Goal: Task Accomplishment & Management: Complete application form

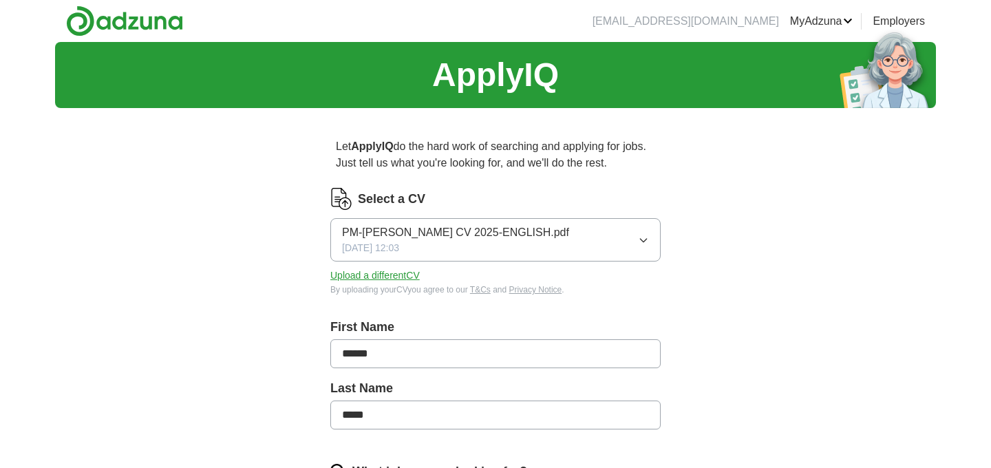
click at [407, 275] on button "Upload a different CV" at bounding box center [374, 275] width 89 height 14
click at [403, 275] on button "Upload a different CV" at bounding box center [374, 275] width 89 height 14
click at [641, 241] on icon "button" at bounding box center [643, 240] width 11 height 11
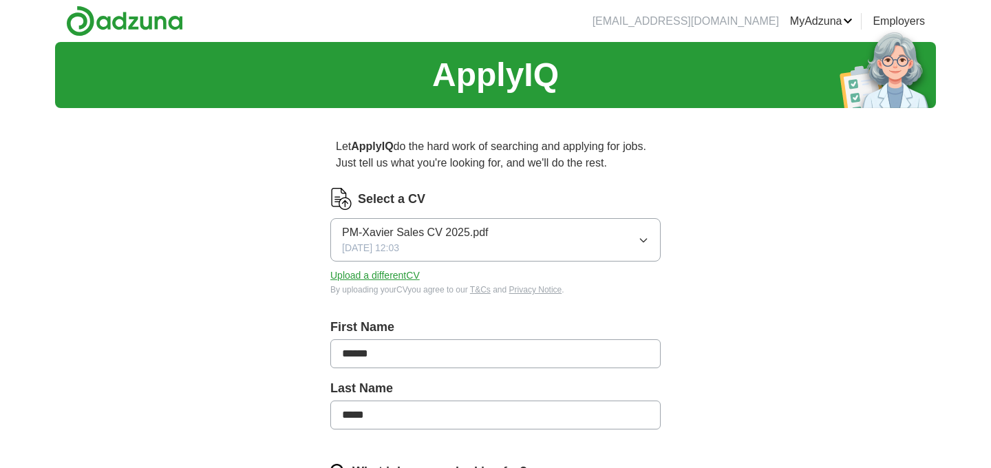
click at [367, 277] on button "Upload a different CV" at bounding box center [374, 275] width 89 height 14
click at [440, 226] on span "PM-Xavier Sales CV 2025.pdf" at bounding box center [415, 232] width 147 height 17
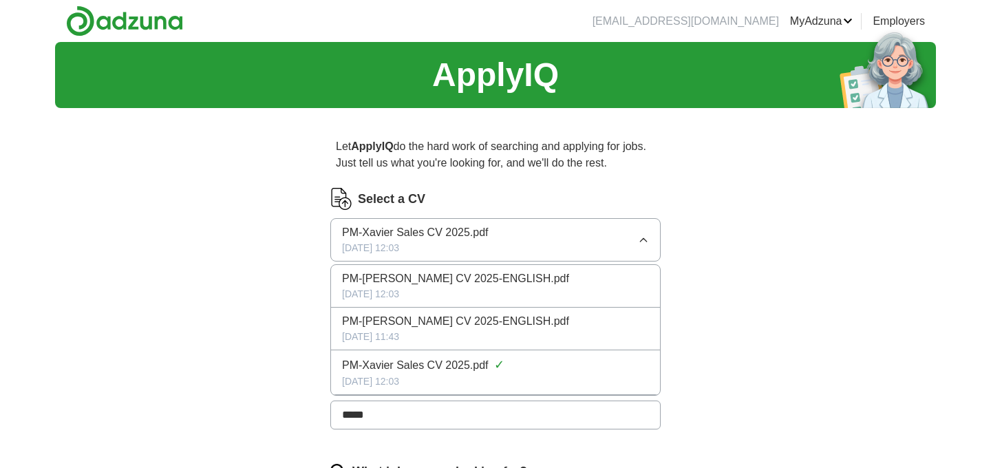
click at [440, 226] on span "PM-Xavier Sales CV 2025.pdf" at bounding box center [415, 232] width 147 height 17
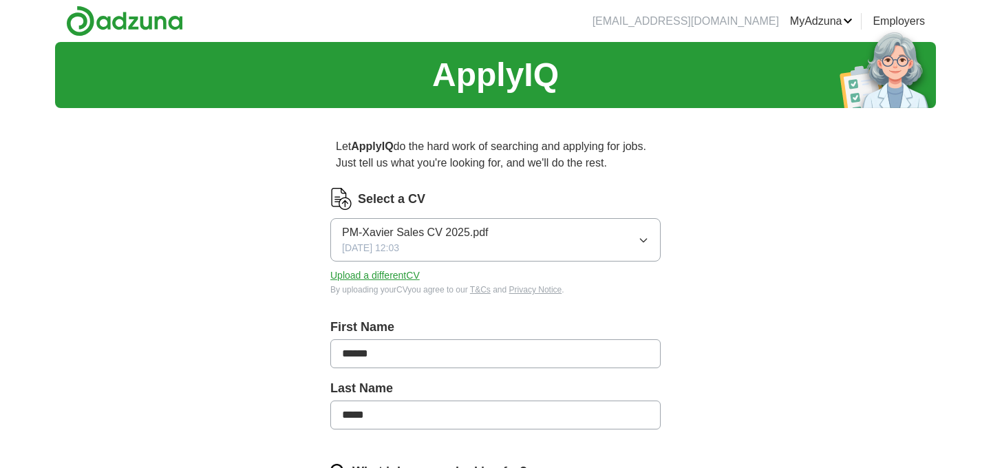
click at [644, 237] on icon "button" at bounding box center [643, 240] width 11 height 11
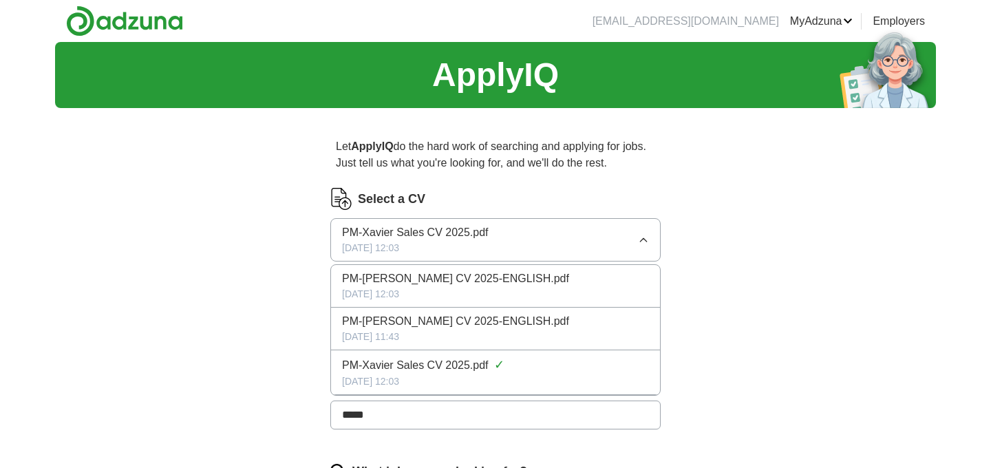
click at [501, 286] on span "PM-Xavier Sales CV 2025-ENGLISH.pdf" at bounding box center [455, 278] width 227 height 17
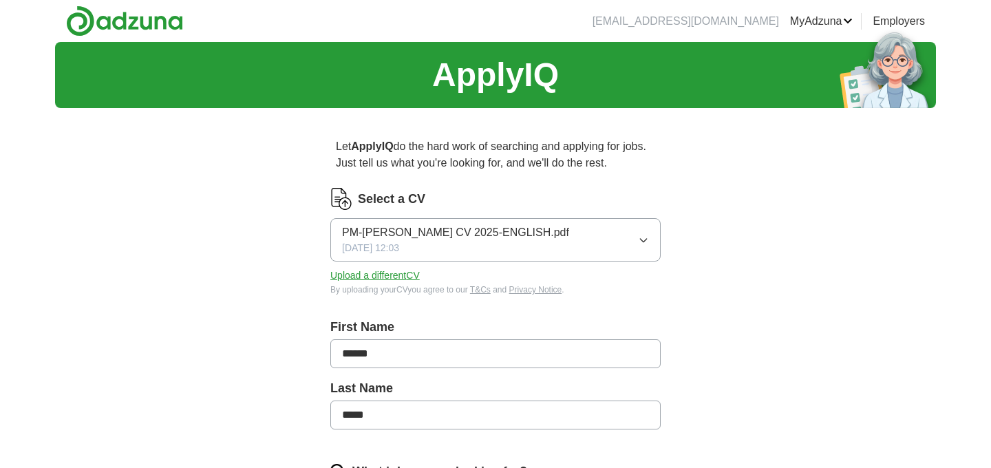
click at [411, 275] on button "Upload a different CV" at bounding box center [374, 275] width 89 height 14
click at [644, 235] on icon "button" at bounding box center [643, 240] width 11 height 11
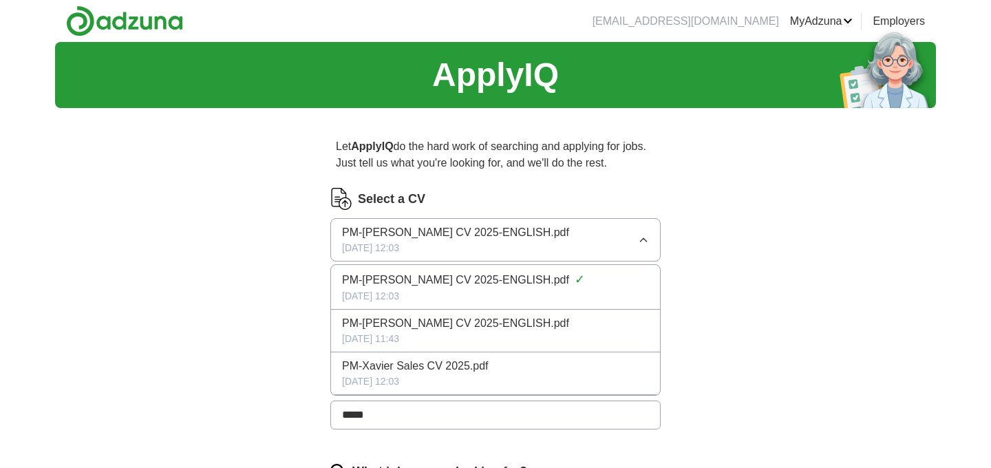
click at [477, 368] on span "PM-Xavier Sales CV 2025.pdf" at bounding box center [415, 366] width 147 height 17
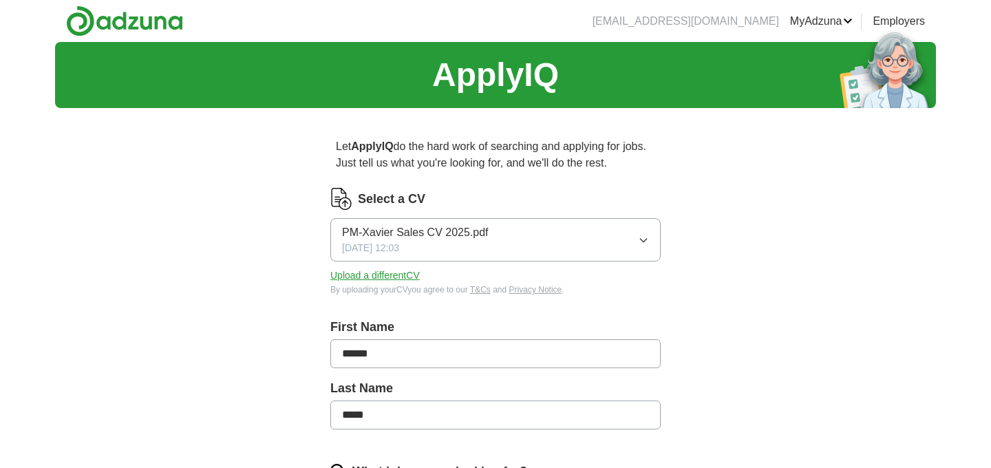
click at [430, 230] on span "PM-Xavier Sales CV 2025.pdf" at bounding box center [415, 232] width 147 height 17
click at [391, 274] on button "Upload a different CV" at bounding box center [374, 275] width 89 height 14
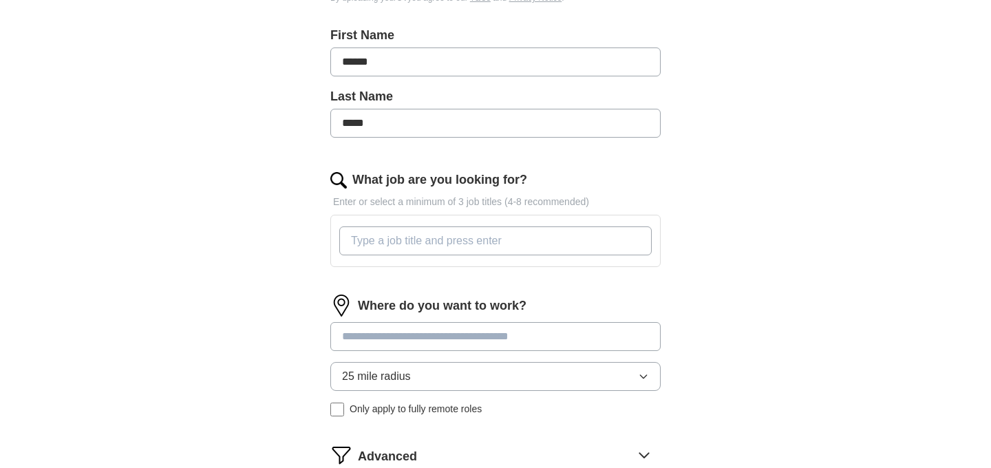
scroll to position [296, 0]
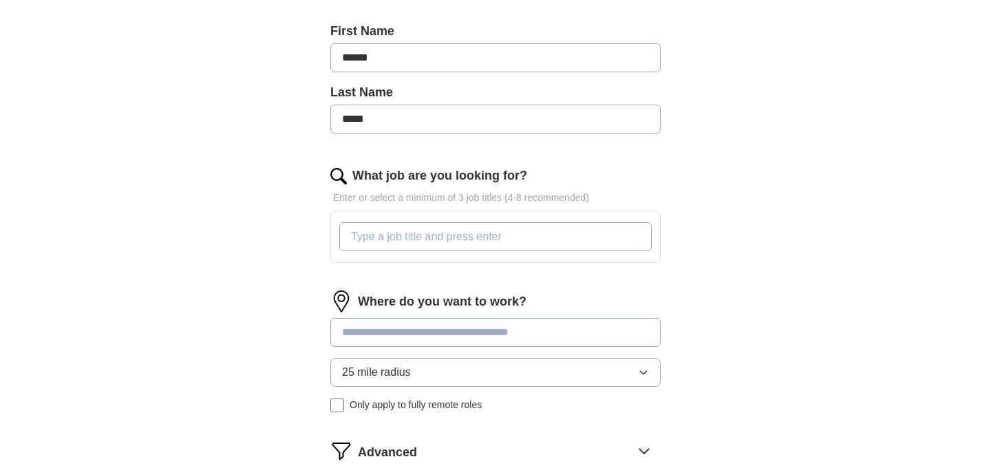
click at [401, 241] on input "What job are you looking for?" at bounding box center [495, 236] width 312 height 29
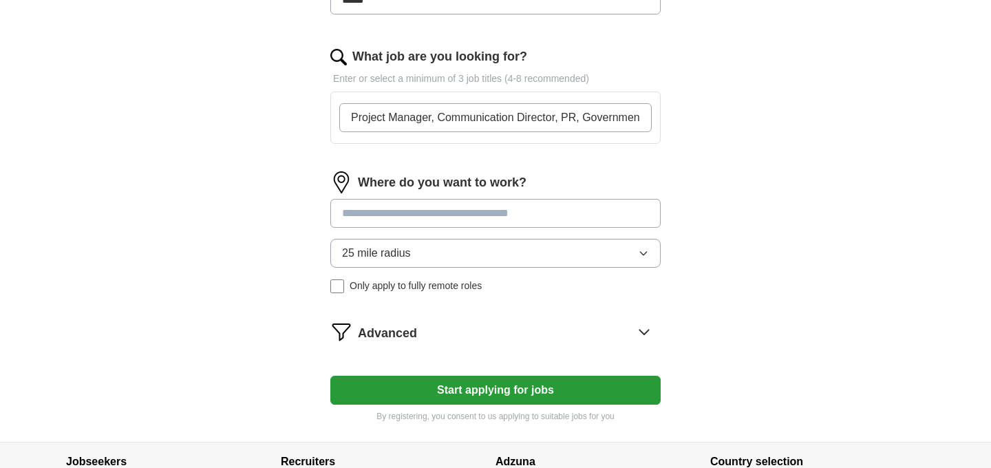
scroll to position [418, 0]
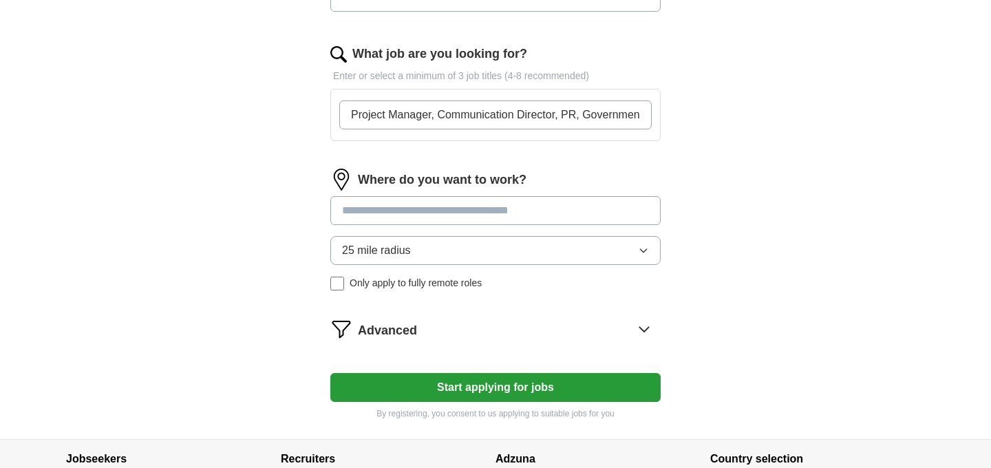
type input "Project Manager, Communication Director, PR, Government Affairs, Project Assist…"
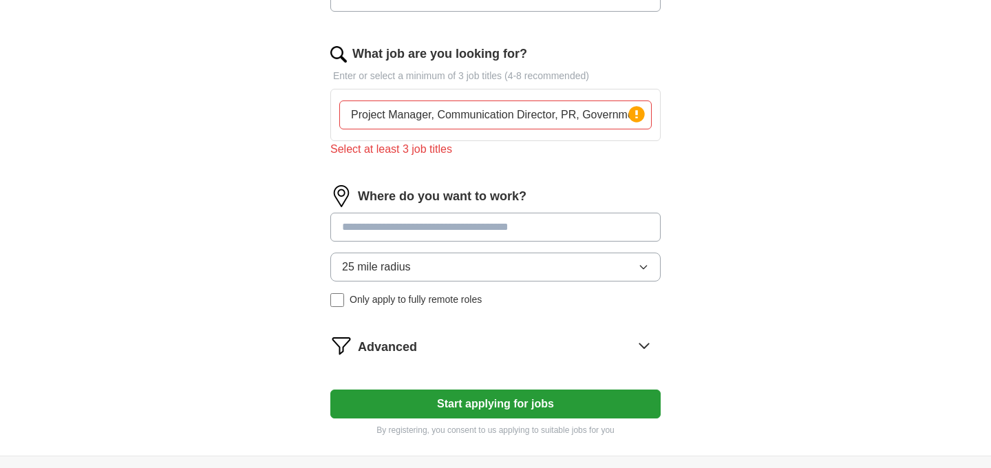
click at [424, 205] on div "Where do you want to work? 25 mile radius Only apply to fully remote roles" at bounding box center [495, 251] width 330 height 133
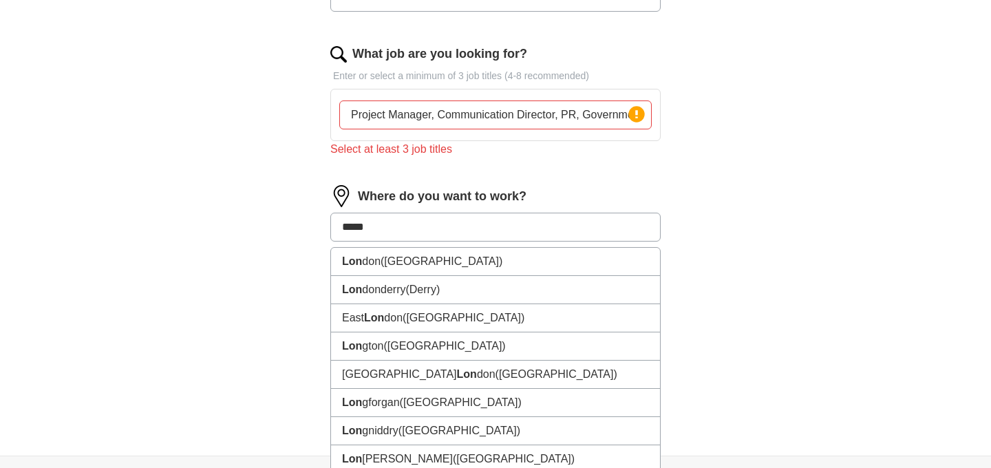
type input "******"
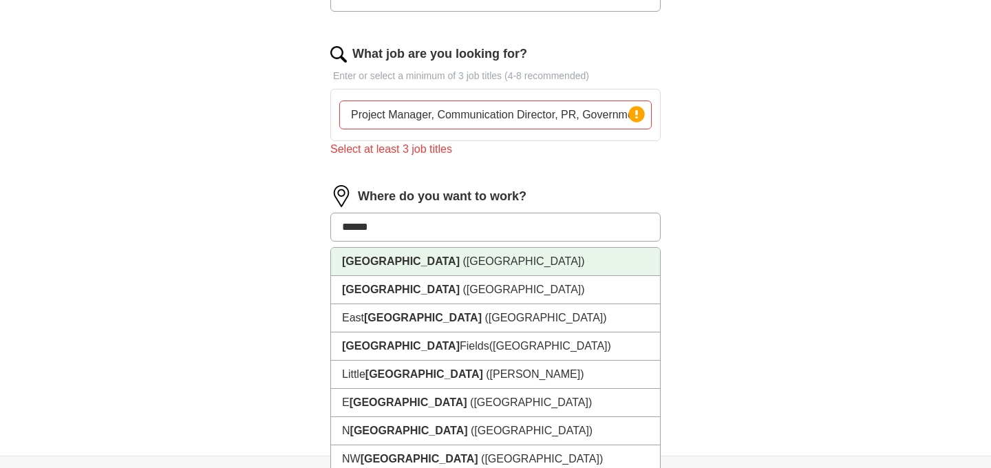
click at [462, 265] on span "(UK)" at bounding box center [523, 261] width 122 height 12
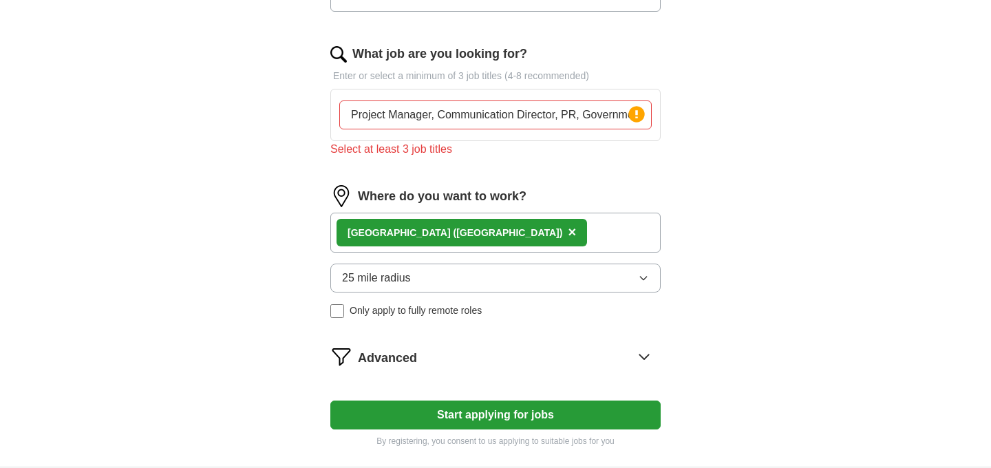
scroll to position [0, 127]
drag, startPoint x: 439, startPoint y: 114, endPoint x: 742, endPoint y: 144, distance: 304.8
click at [741, 141] on div "ApplyIQ Let ApplyIQ do the hard work of searching and applying for jobs. Just t…" at bounding box center [495, 45] width 881 height 842
drag, startPoint x: 577, startPoint y: 138, endPoint x: 577, endPoint y: 149, distance: 11.0
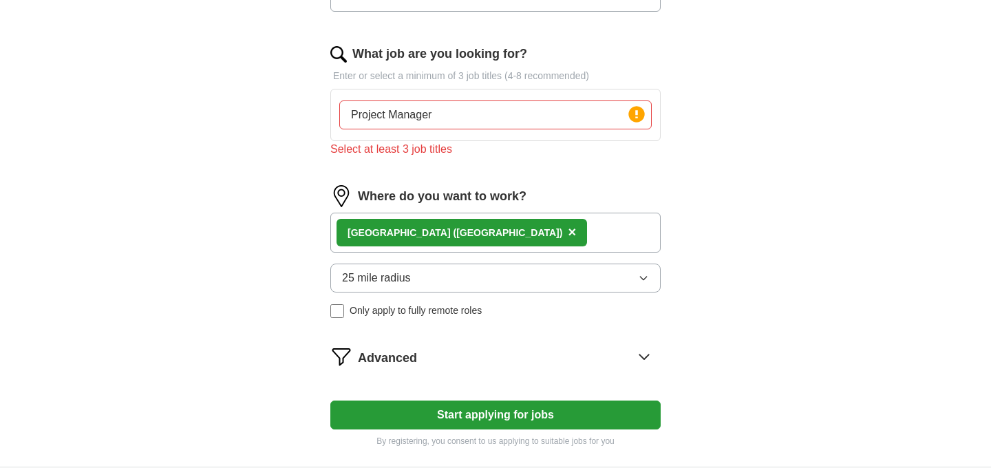
click at [577, 142] on div "What job are you looking for? Enter or select a minimum of 3 job titles (4-8 re…" at bounding box center [495, 107] width 330 height 124
click at [521, 157] on div "Select at least 3 job titles" at bounding box center [495, 149] width 330 height 17
click at [634, 116] on circle at bounding box center [636, 114] width 16 height 16
click at [457, 109] on input "Project Manager" at bounding box center [495, 114] width 312 height 29
type input "P"
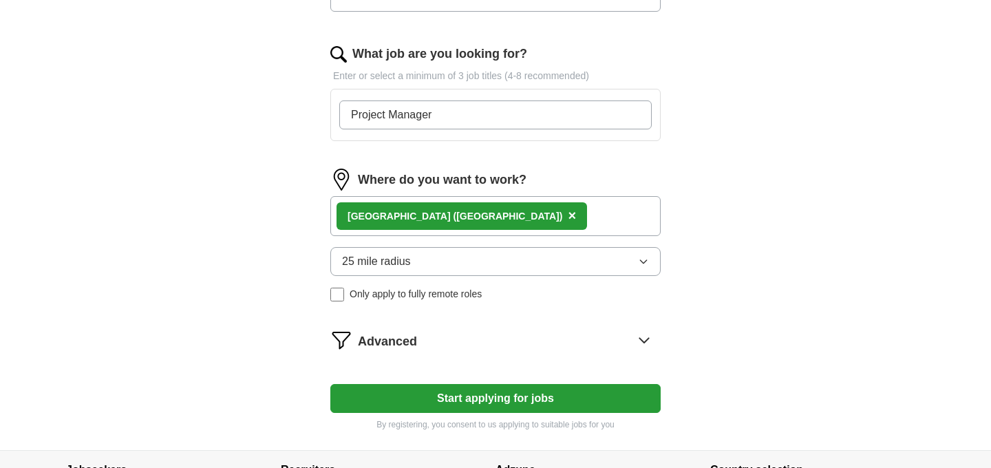
click at [457, 158] on form "Select a CV PM-Xavier Sales CV 2025.pdf 13/10/2025, 12:07 Upload a different CV…" at bounding box center [495, 100] width 330 height 660
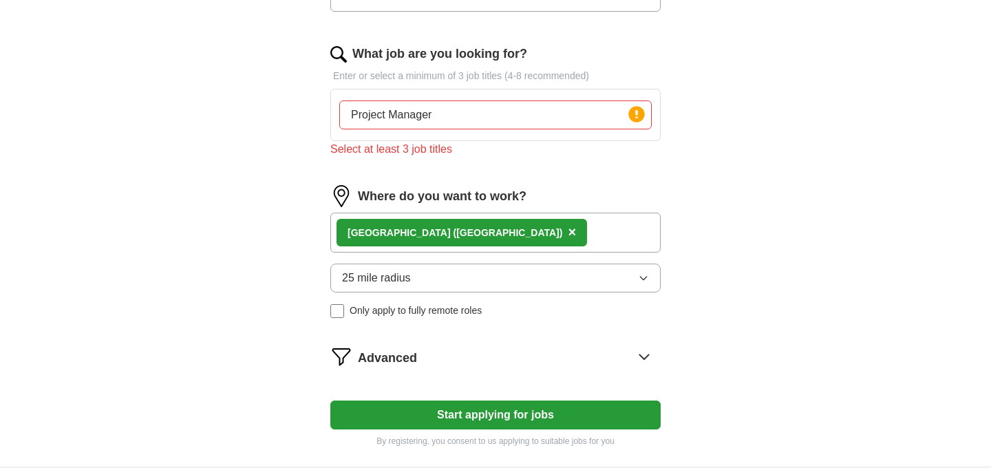
click at [427, 159] on div "What job are you looking for? Enter or select a minimum of 3 job titles (4-8 re…" at bounding box center [495, 107] width 330 height 124
click at [454, 121] on input "Project Manager" at bounding box center [495, 114] width 312 height 29
click at [641, 116] on circle at bounding box center [636, 114] width 16 height 16
click at [637, 117] on icon at bounding box center [636, 114] width 3 height 8
click at [632, 113] on circle at bounding box center [636, 114] width 16 height 16
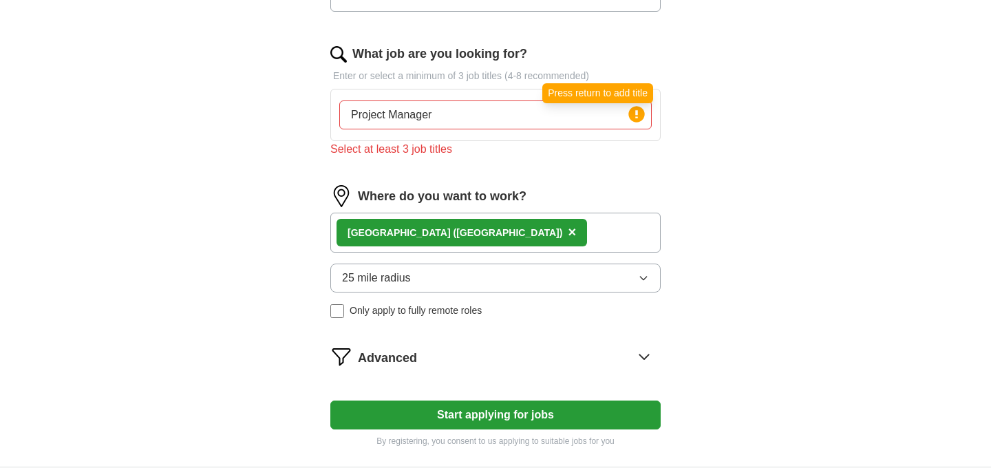
click at [636, 117] on icon at bounding box center [636, 114] width 3 height 8
click at [504, 125] on input "Project Manager" at bounding box center [495, 114] width 312 height 29
click at [548, 163] on div "What job are you looking for? Enter or select a minimum of 3 job titles (4-8 re…" at bounding box center [495, 107] width 330 height 124
click at [471, 116] on input "Project" at bounding box center [495, 114] width 312 height 29
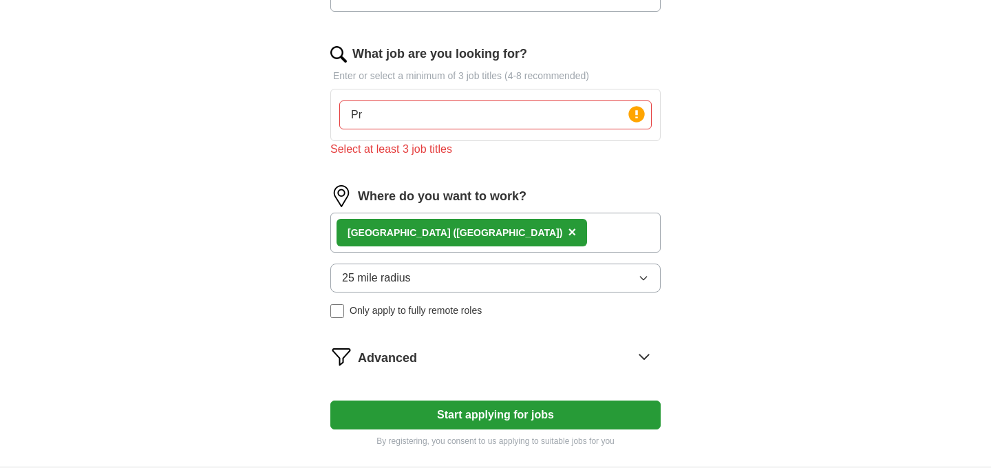
type input "P"
click at [436, 143] on div "What job are you looking for? Enter or select a minimum of 3 job titles (4-8 re…" at bounding box center [495, 107] width 330 height 124
click at [417, 124] on input "Project" at bounding box center [495, 114] width 312 height 29
type input "P"
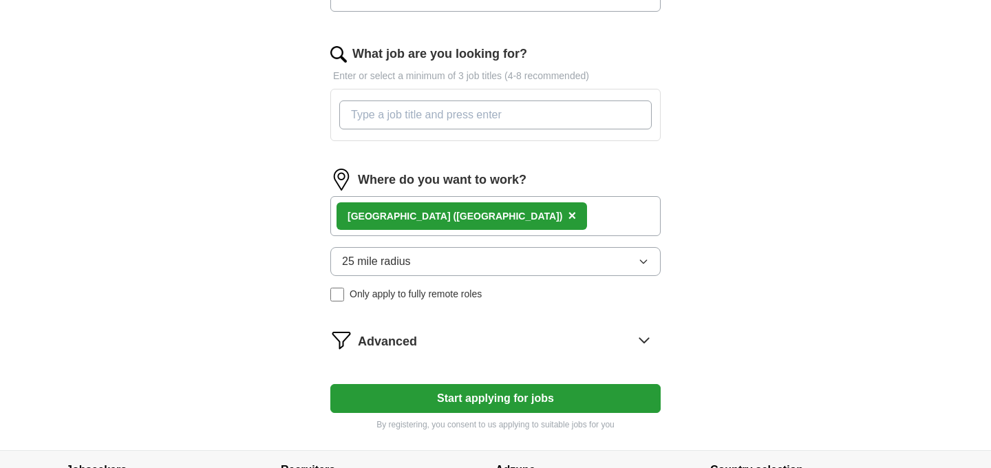
click at [308, 151] on div "Let ApplyIQ do the hard work of searching and applying for jobs. Just tell us w…" at bounding box center [495, 75] width 440 height 749
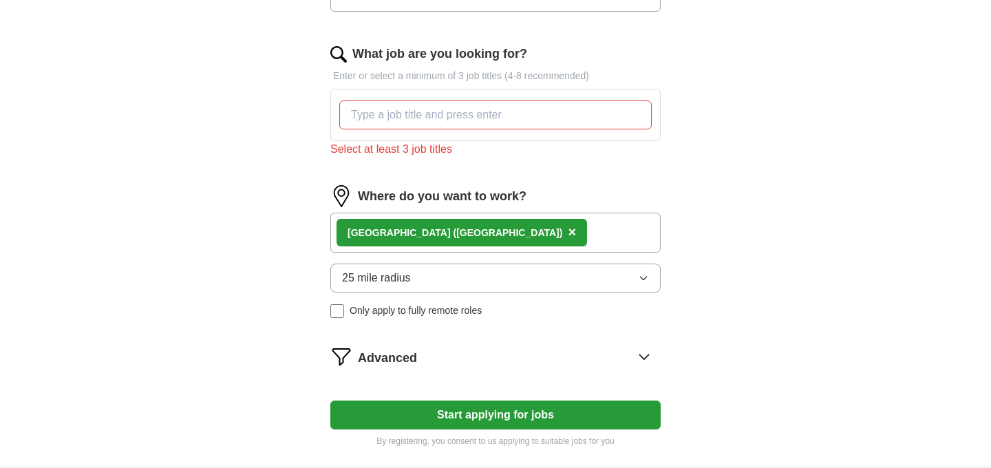
click at [298, 208] on div "Let ApplyIQ do the hard work of searching and applying for jobs. Just tell us w…" at bounding box center [495, 83] width 440 height 765
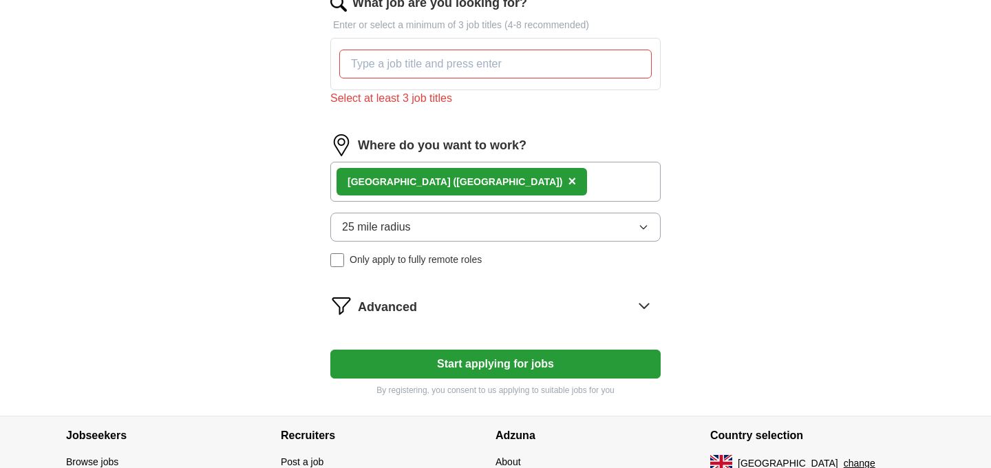
scroll to position [488, 0]
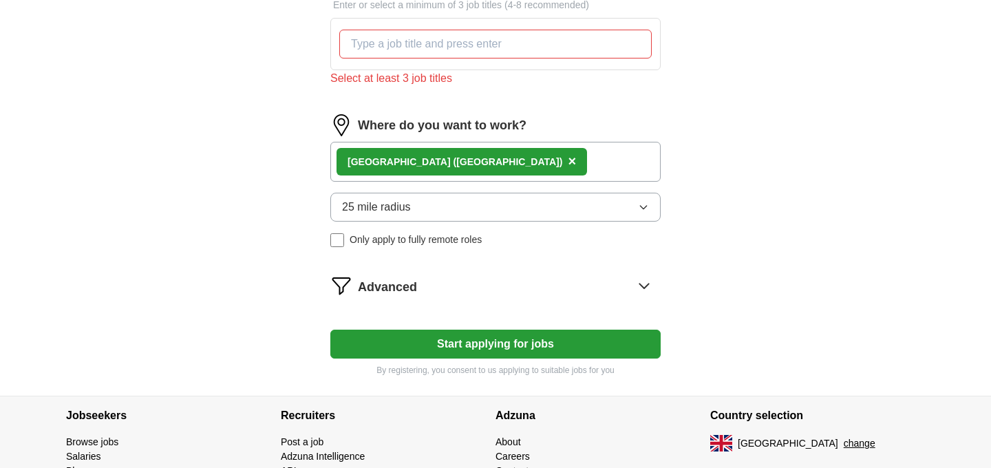
click at [613, 217] on button "25 mile radius" at bounding box center [495, 207] width 330 height 29
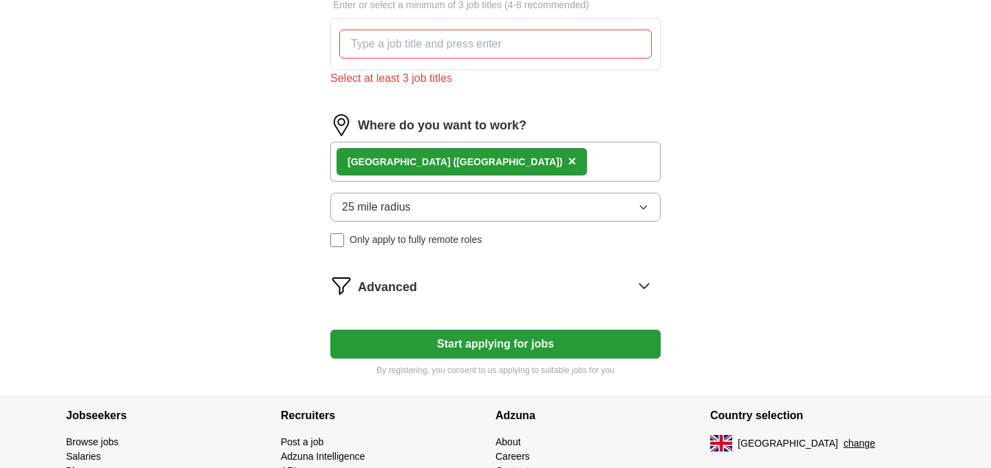
click at [502, 162] on div "London (UK) ×" at bounding box center [495, 162] width 330 height 40
click at [479, 165] on div "London (UK) ×" at bounding box center [495, 162] width 330 height 40
click at [539, 170] on div "London (UK) ×" at bounding box center [495, 162] width 330 height 40
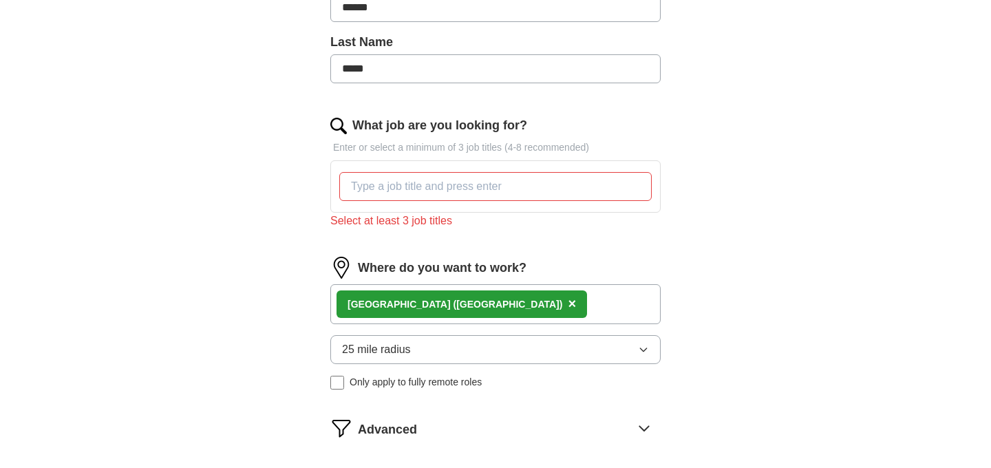
scroll to position [373, 0]
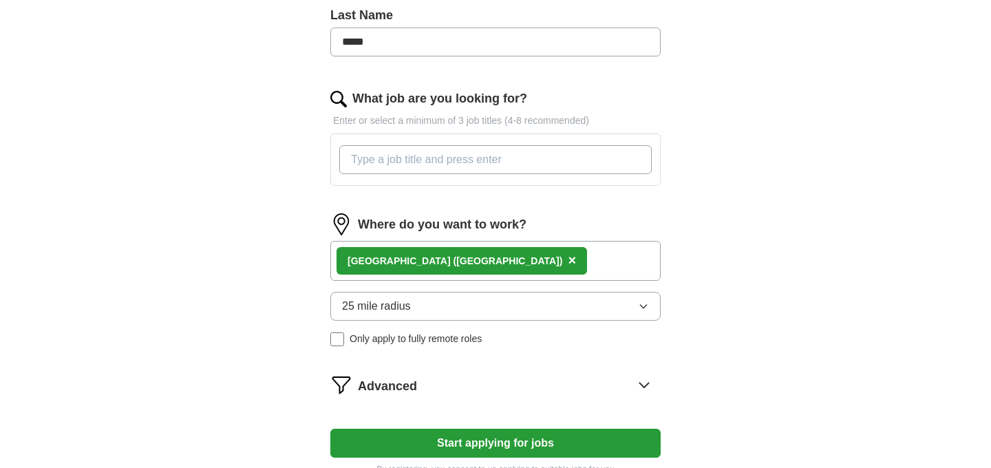
click at [517, 162] on input "What job are you looking for?" at bounding box center [495, 159] width 312 height 29
click at [449, 209] on form "Select a CV PM-Xavier Sales CV 2025.pdf 13/10/2025, 12:07 Upload a different CV…" at bounding box center [495, 145] width 330 height 660
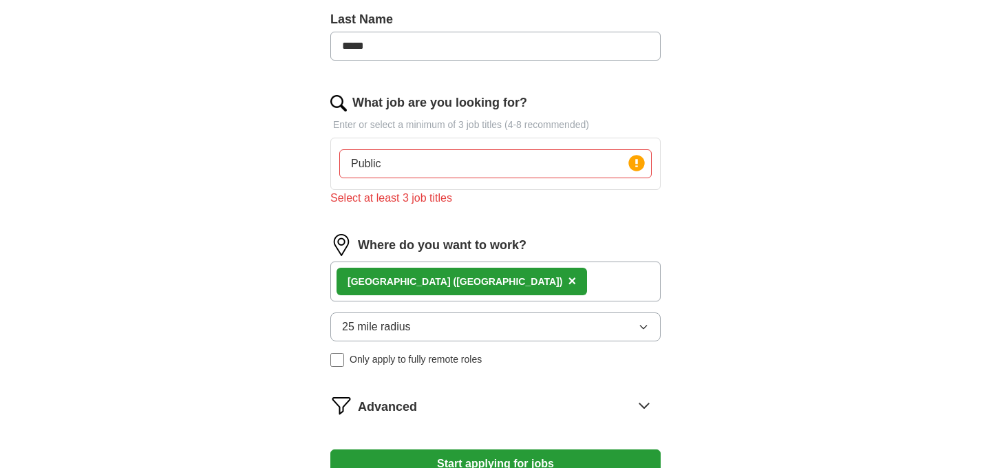
scroll to position [362, 0]
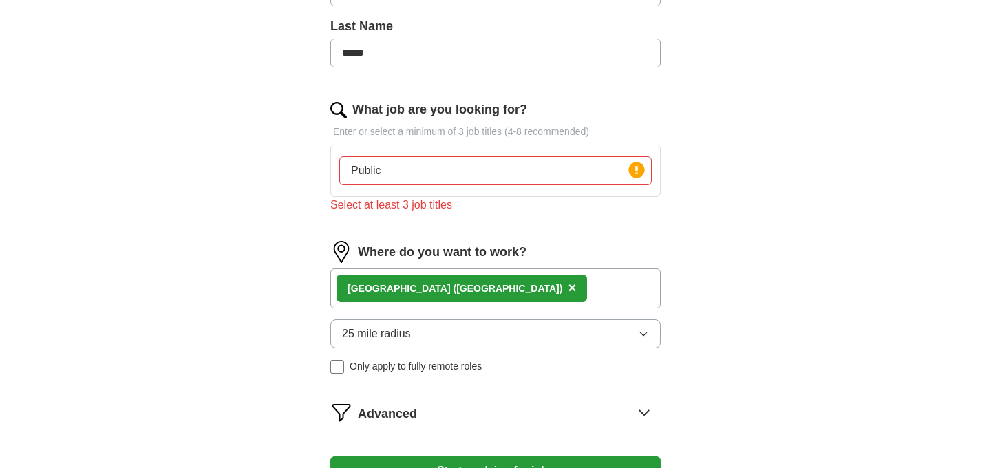
click at [422, 171] on input "Public" at bounding box center [495, 170] width 312 height 29
type input "P"
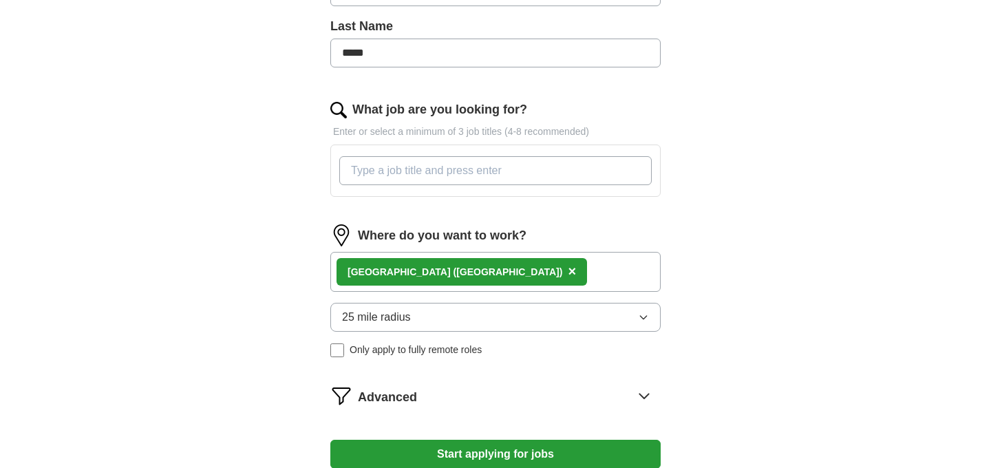
click at [351, 179] on input "What job are you looking for?" at bounding box center [495, 170] width 312 height 29
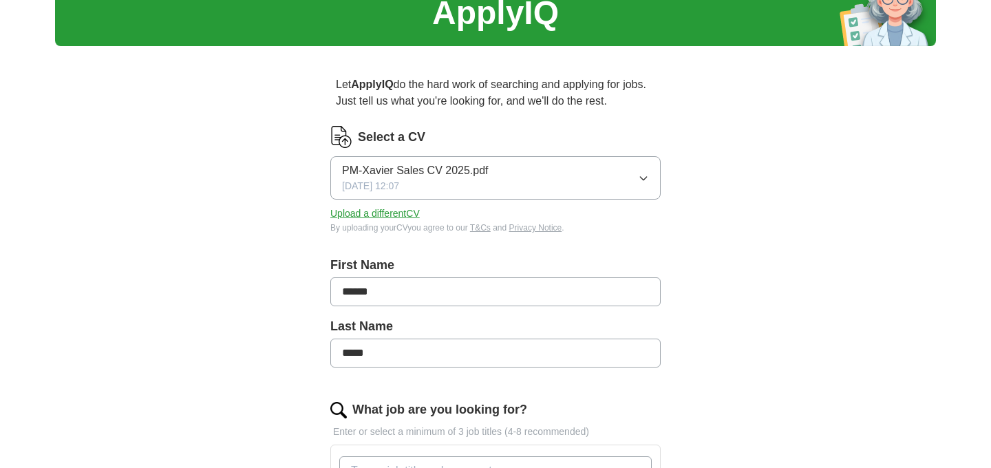
scroll to position [21, 0]
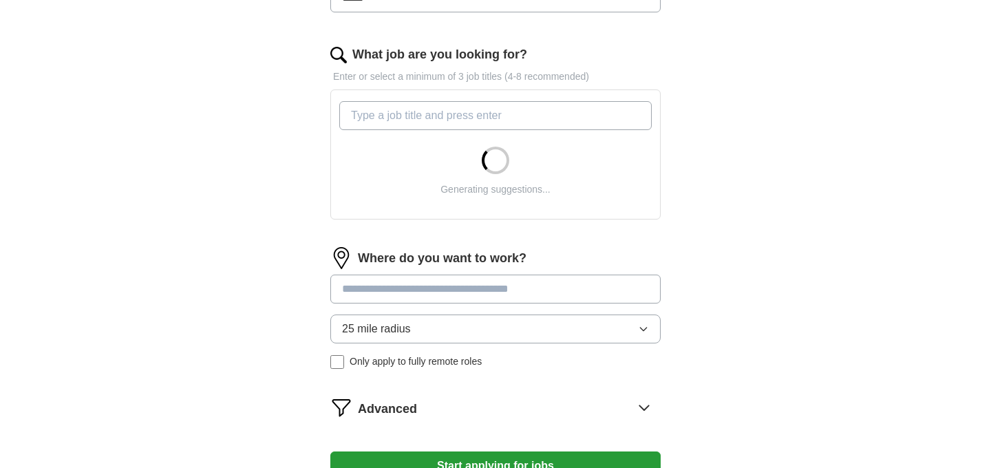
scroll to position [418, 0]
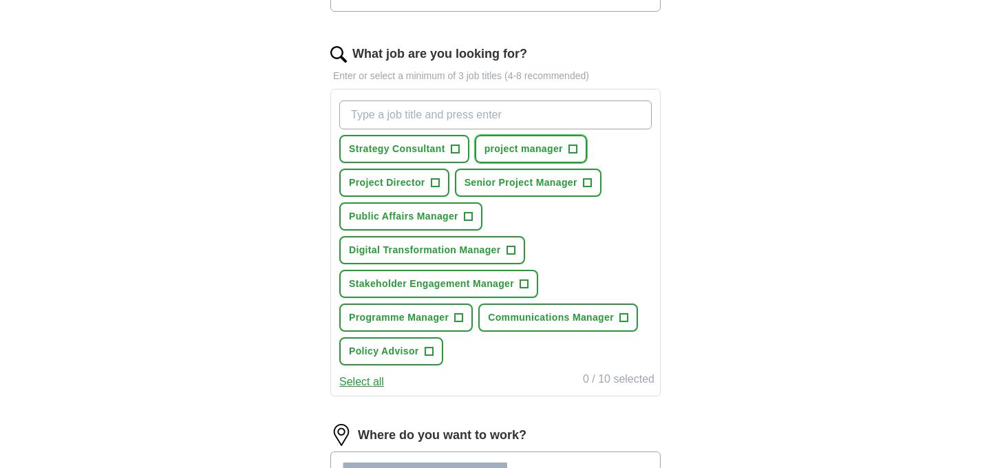
click at [574, 147] on span "+" at bounding box center [572, 149] width 8 height 11
click at [588, 182] on span "+" at bounding box center [587, 183] width 8 height 11
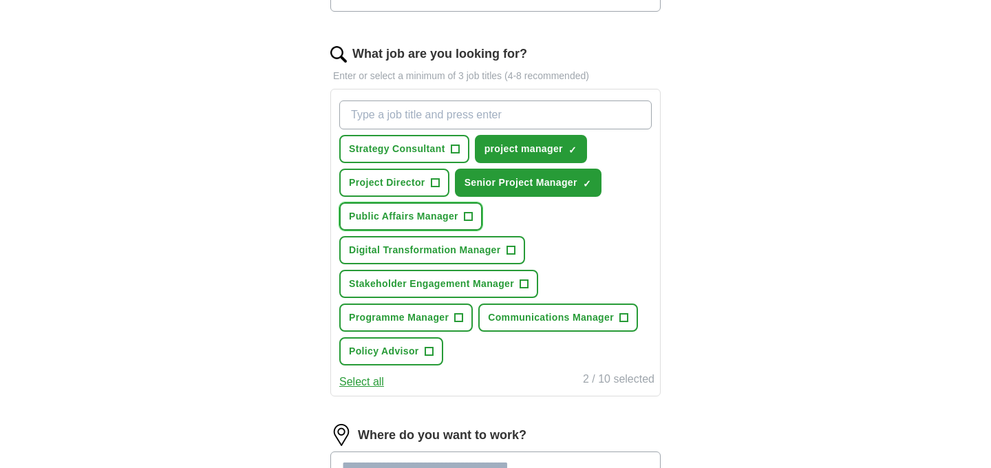
click at [468, 216] on span "+" at bounding box center [468, 216] width 8 height 11
click at [431, 346] on button "Policy Advisor +" at bounding box center [391, 351] width 104 height 28
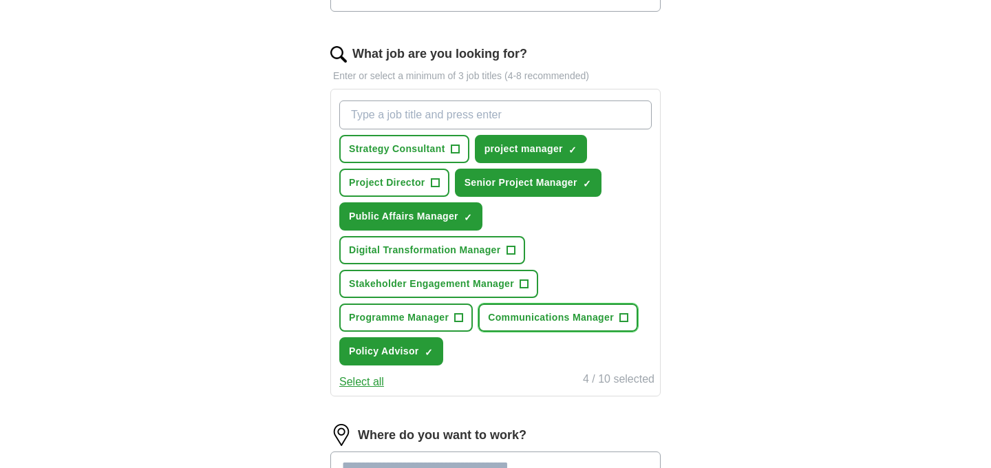
click at [627, 314] on span "+" at bounding box center [623, 317] width 8 height 11
click at [402, 109] on input "What job are you looking for?" at bounding box center [495, 114] width 312 height 29
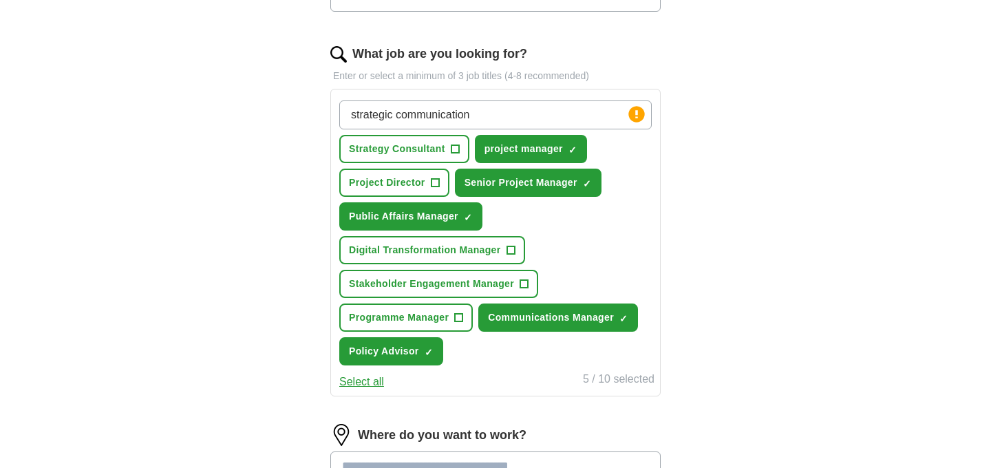
click at [581, 241] on div "strategic communication Press return to add title Strategy Consultant + project…" at bounding box center [495, 233] width 318 height 276
drag, startPoint x: 515, startPoint y: 120, endPoint x: 319, endPoint y: 126, distance: 196.8
click at [319, 126] on div "Let ApplyIQ do the hard work of searching and applying for jobs. Just tell us w…" at bounding box center [495, 197] width 440 height 993
type input "s"
click at [438, 184] on span "+" at bounding box center [435, 183] width 8 height 11
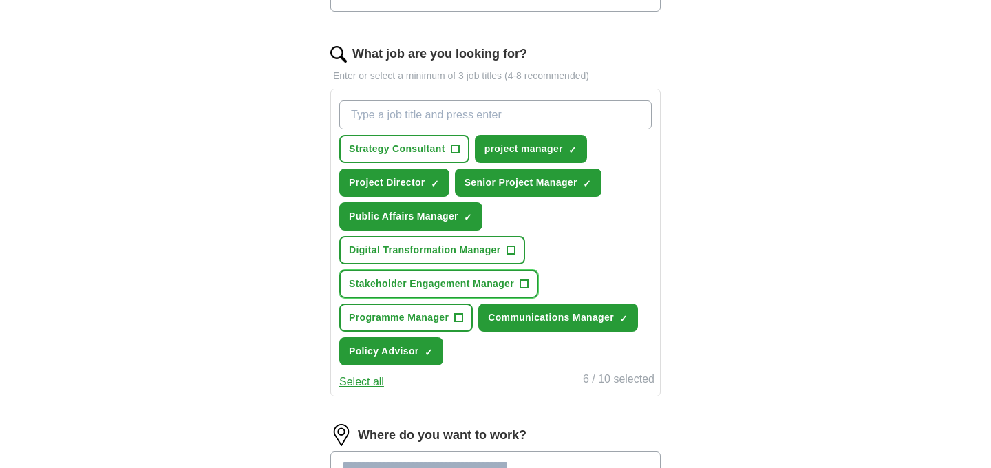
click at [525, 285] on span "+" at bounding box center [524, 284] width 8 height 11
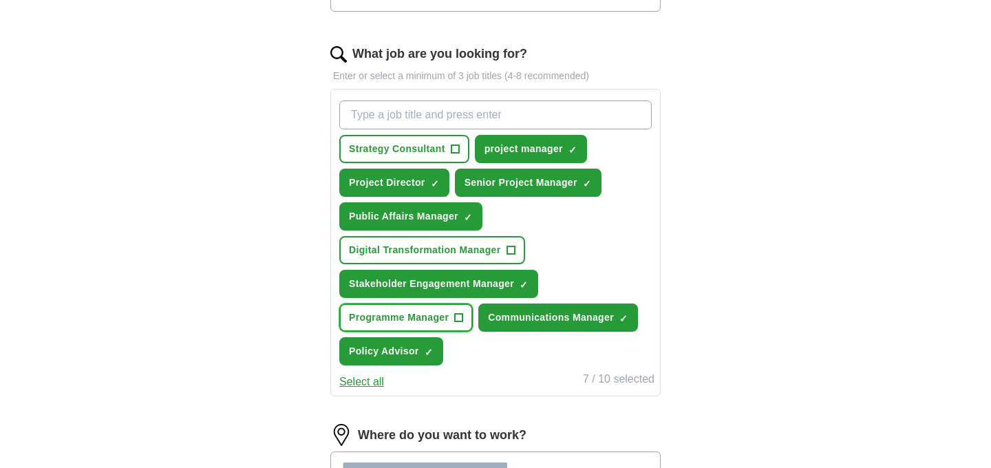
click at [462, 317] on span "+" at bounding box center [459, 317] width 8 height 11
click at [261, 358] on div "ApplyIQ Let ApplyIQ do the hard work of searching and applying for jobs. Just t…" at bounding box center [495, 159] width 881 height 1070
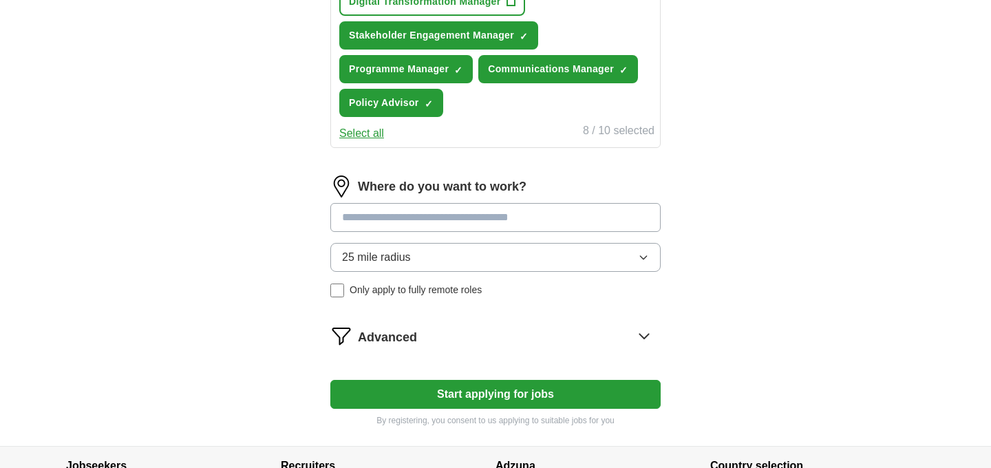
scroll to position [761, 0]
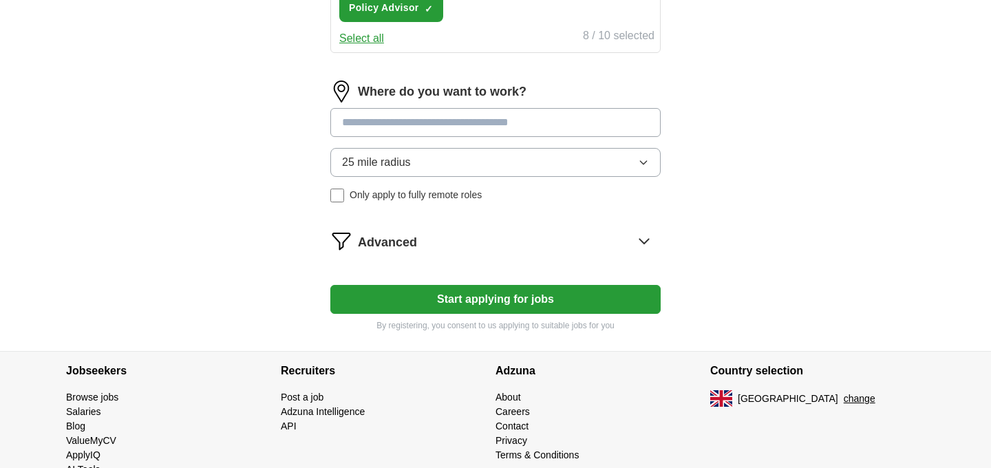
click at [456, 120] on input at bounding box center [495, 122] width 330 height 29
type input "**"
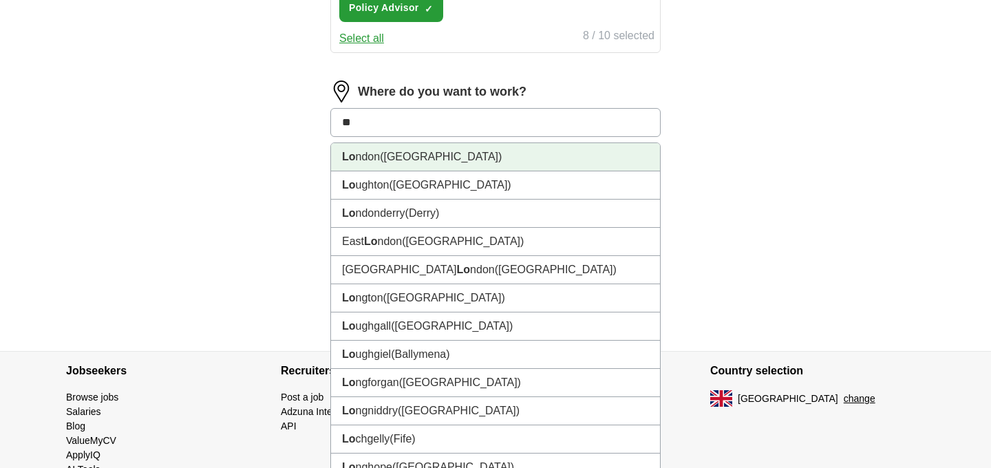
click at [426, 164] on li "Lo ndon (UK)" at bounding box center [495, 157] width 329 height 28
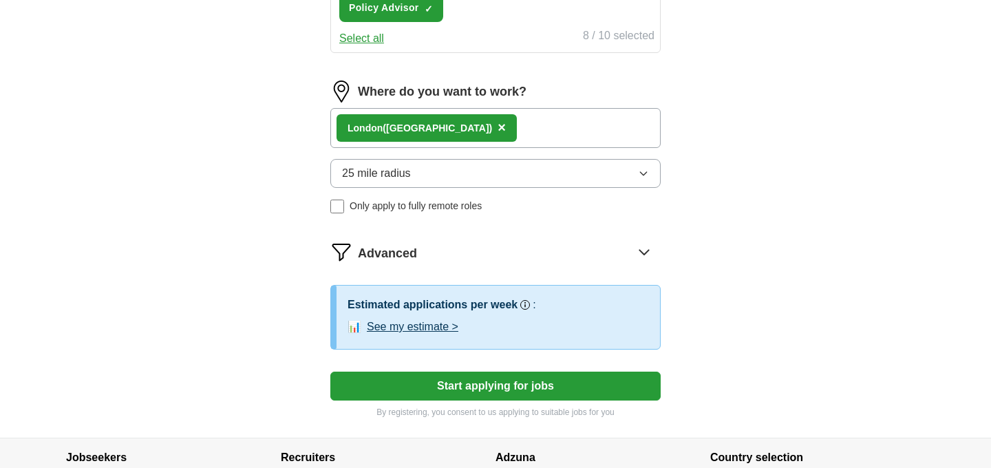
click at [413, 174] on button "25 mile radius" at bounding box center [495, 173] width 330 height 29
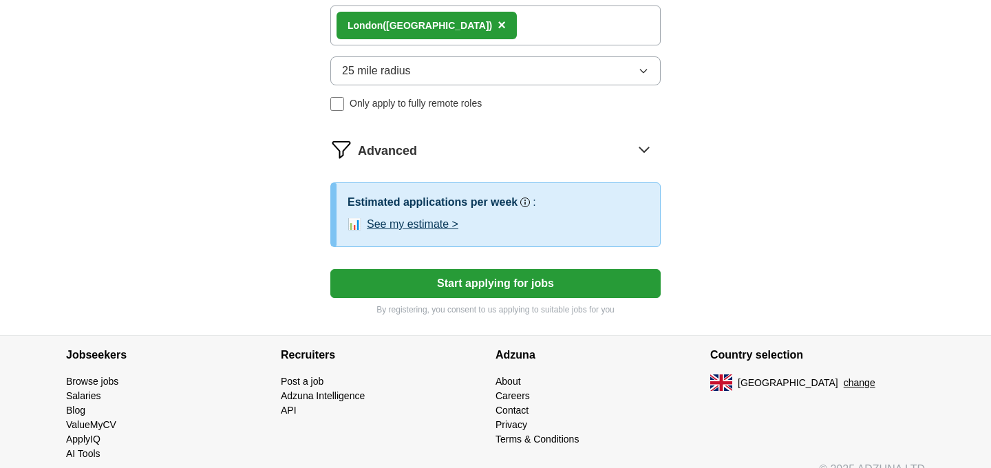
scroll to position [867, 0]
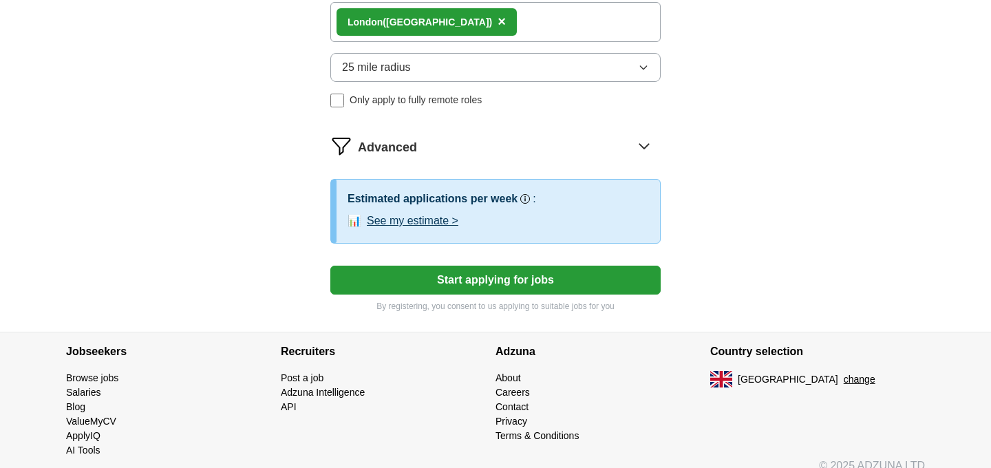
click at [444, 219] on button "See my estimate >" at bounding box center [413, 221] width 92 height 17
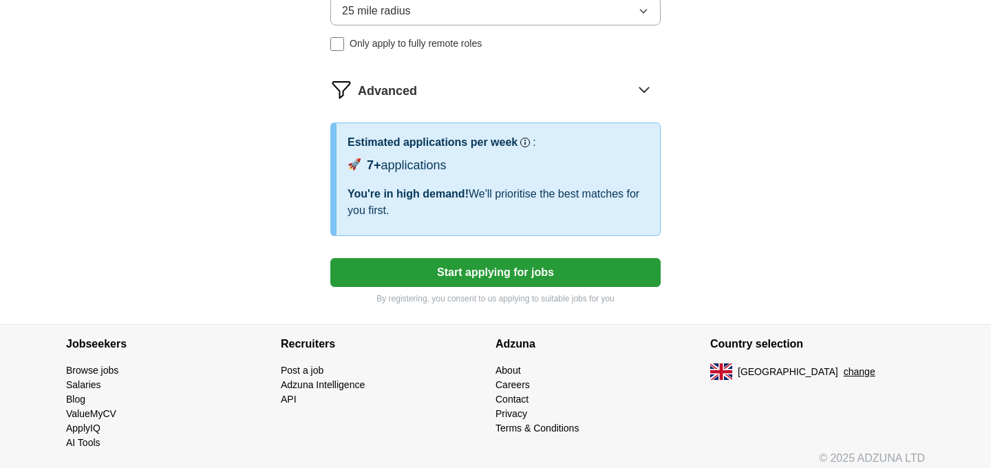
scroll to position [934, 0]
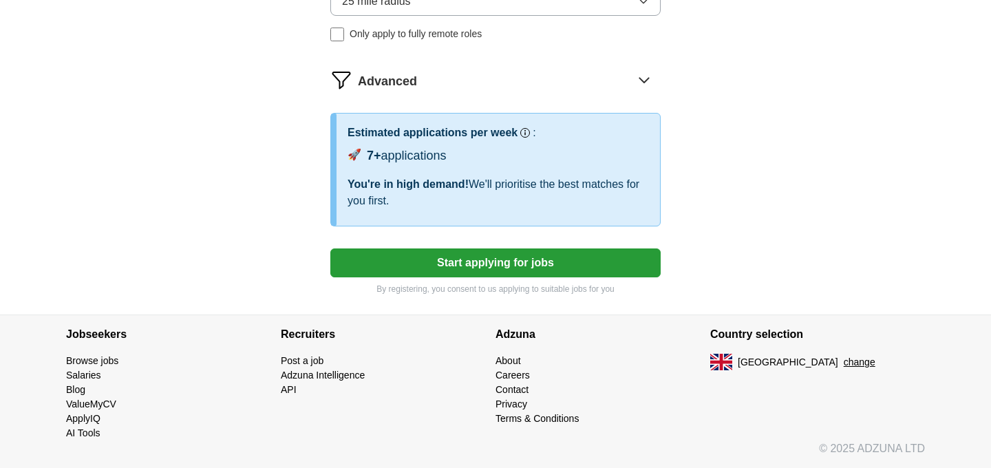
click at [498, 269] on button "Start applying for jobs" at bounding box center [495, 262] width 330 height 29
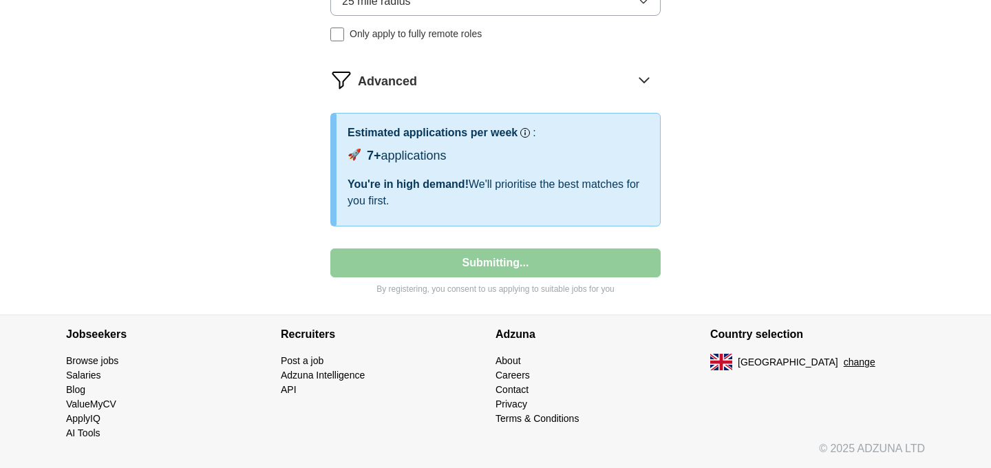
select select "**"
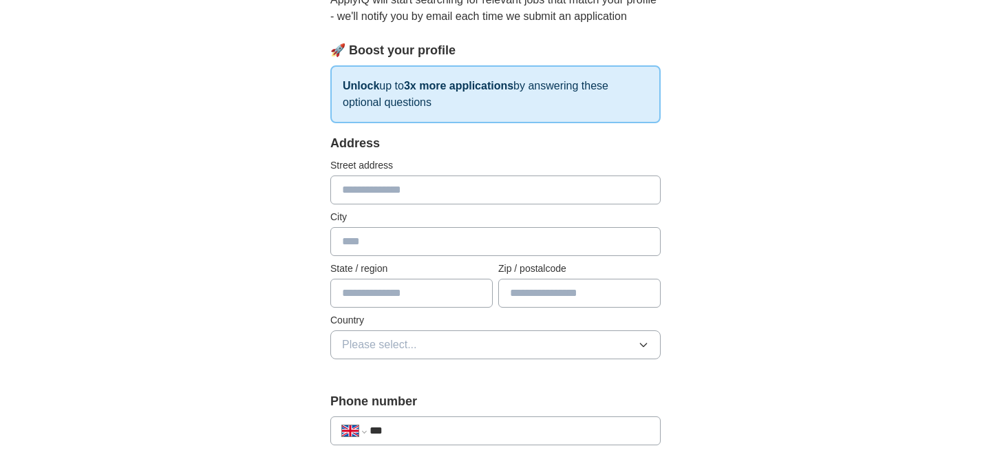
scroll to position [169, 0]
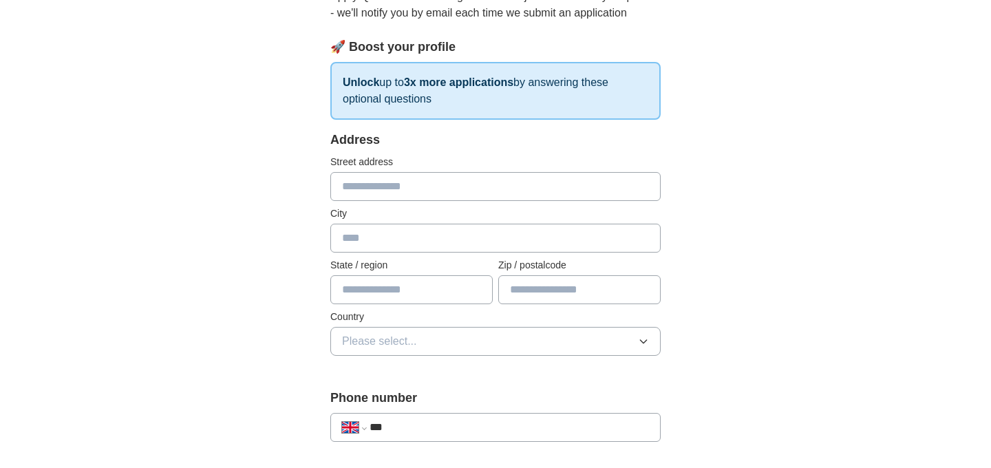
click at [387, 188] on input "text" at bounding box center [495, 186] width 330 height 29
click at [372, 235] on input "text" at bounding box center [495, 238] width 330 height 29
type input "******"
click at [502, 341] on button "Please select..." at bounding box center [495, 341] width 330 height 29
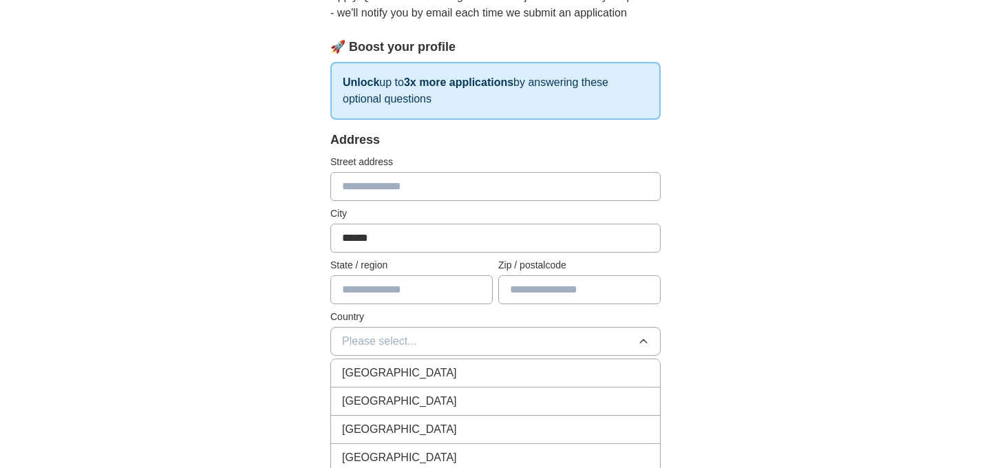
click at [439, 372] on div "[GEOGRAPHIC_DATA]" at bounding box center [495, 373] width 307 height 17
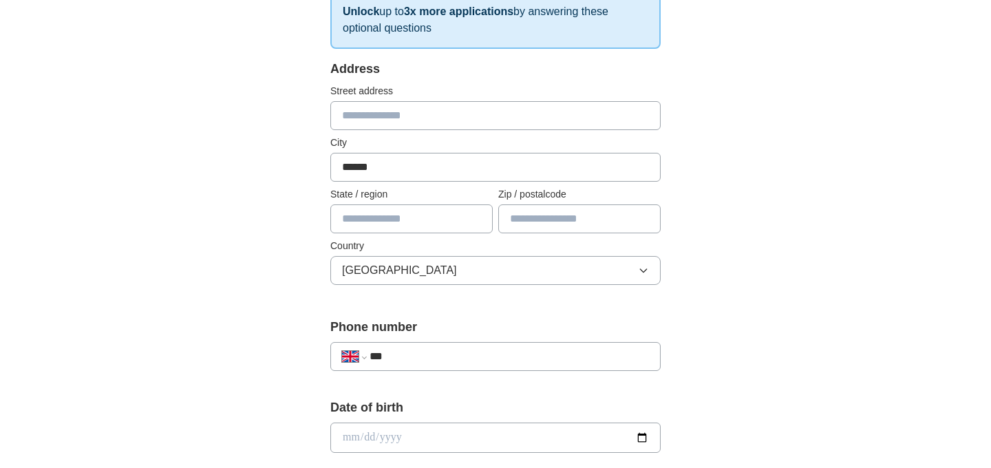
scroll to position [252, 0]
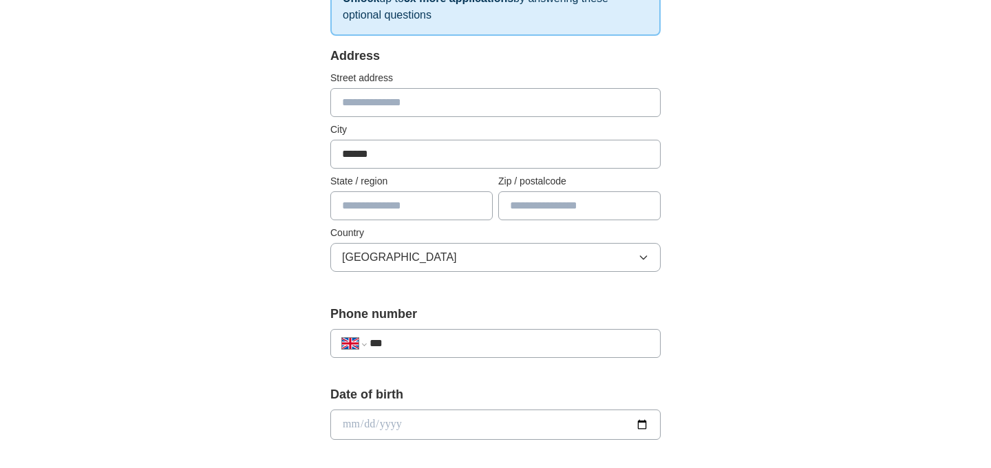
click at [536, 197] on input "text" at bounding box center [579, 205] width 162 height 29
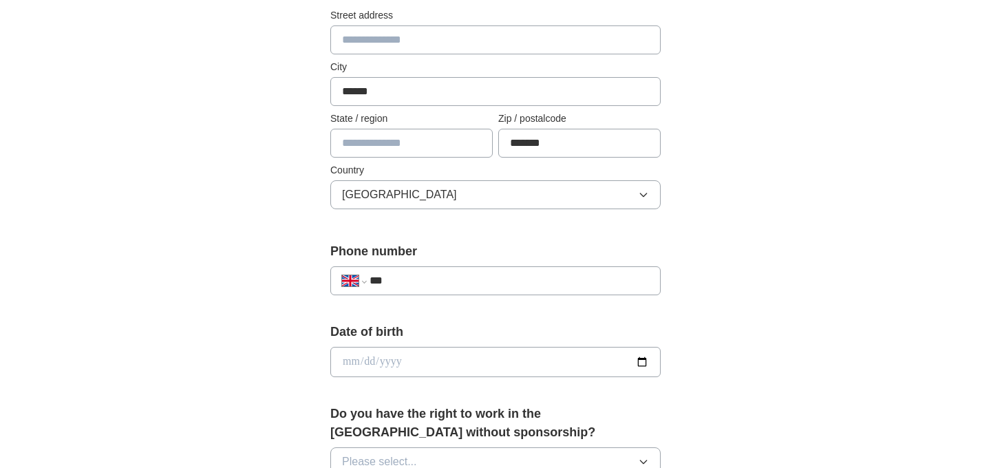
scroll to position [319, 0]
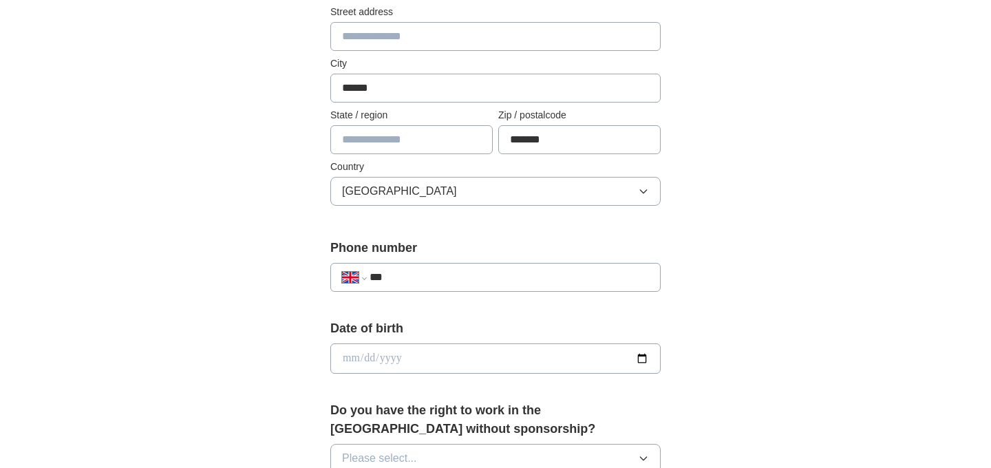
type input "*******"
click at [465, 280] on input "***" at bounding box center [508, 277] width 279 height 17
type input "**********"
click at [535, 352] on input "date" at bounding box center [495, 358] width 330 height 30
click at [771, 350] on div "**********" at bounding box center [495, 340] width 881 height 1234
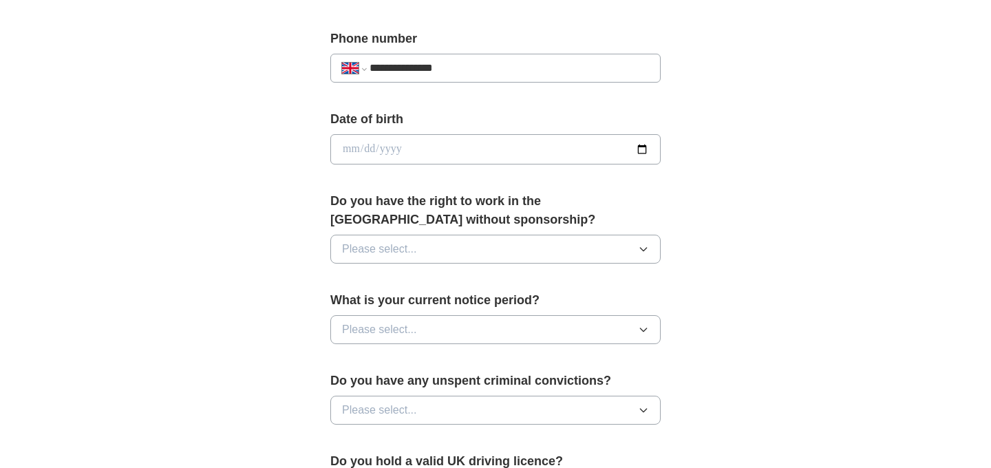
scroll to position [544, 0]
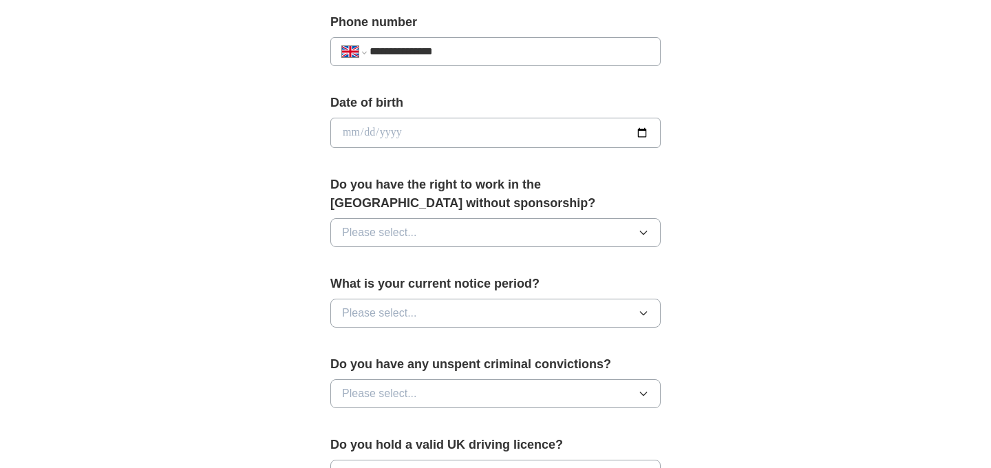
click at [507, 230] on button "Please select..." at bounding box center [495, 232] width 330 height 29
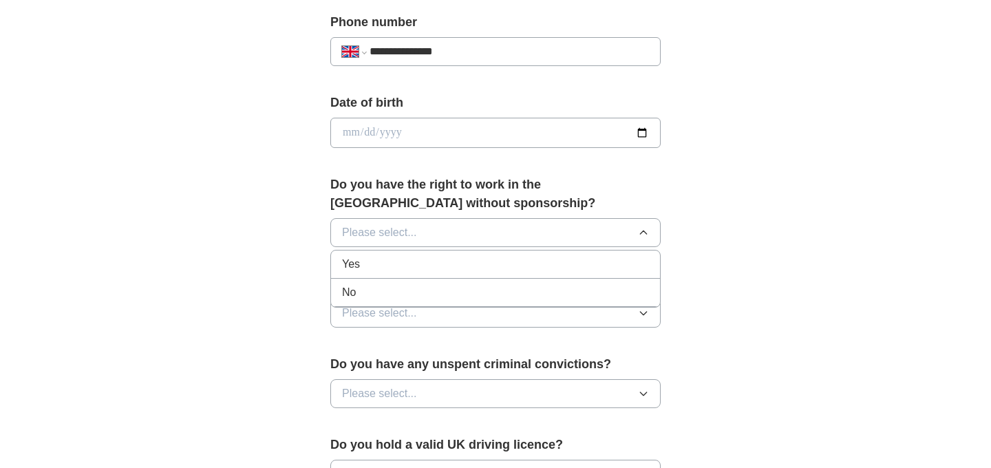
click at [430, 259] on div "Yes" at bounding box center [495, 264] width 307 height 17
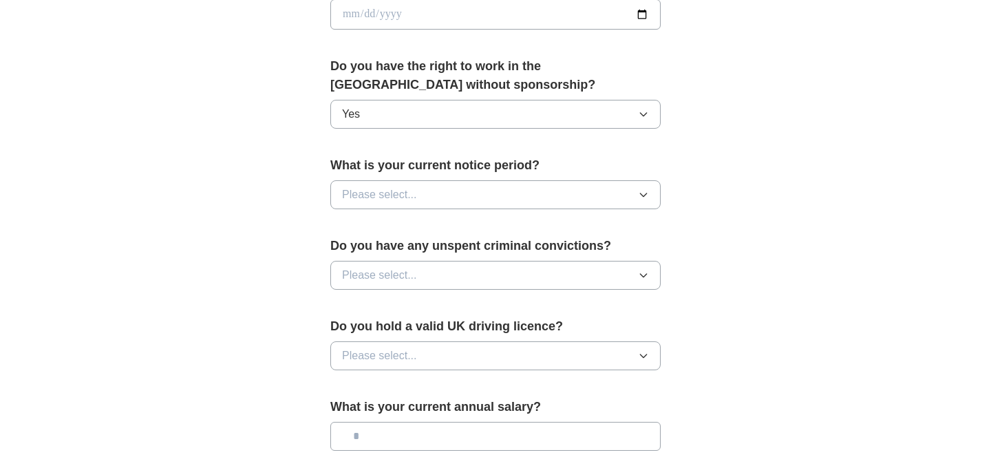
scroll to position [672, 0]
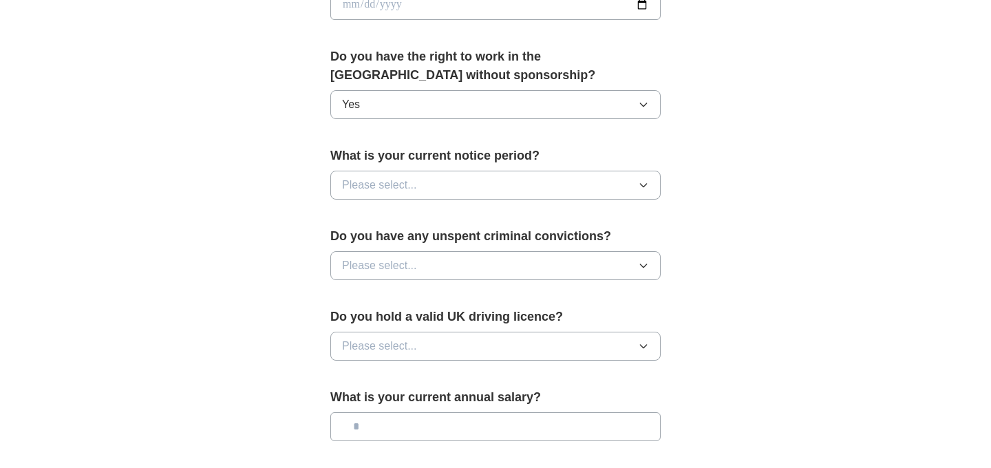
click at [440, 182] on button "Please select..." at bounding box center [495, 185] width 330 height 29
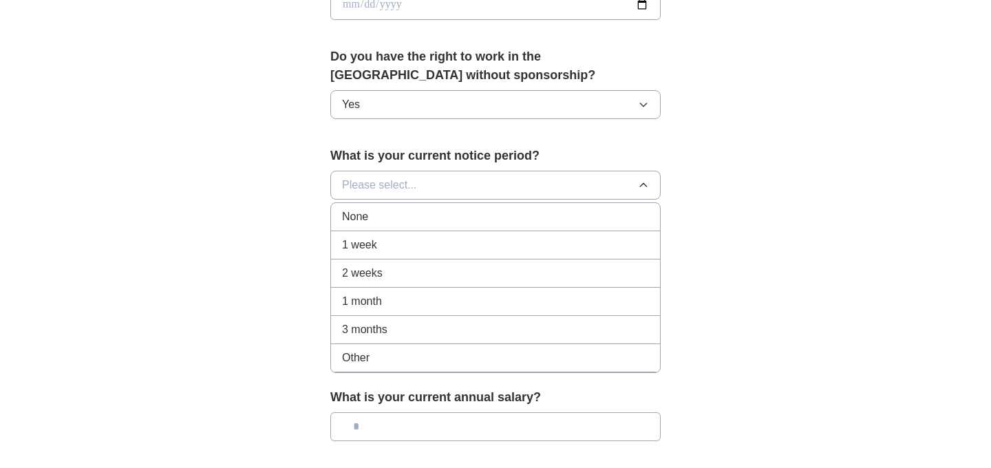
click at [398, 224] on div "None" at bounding box center [495, 216] width 307 height 17
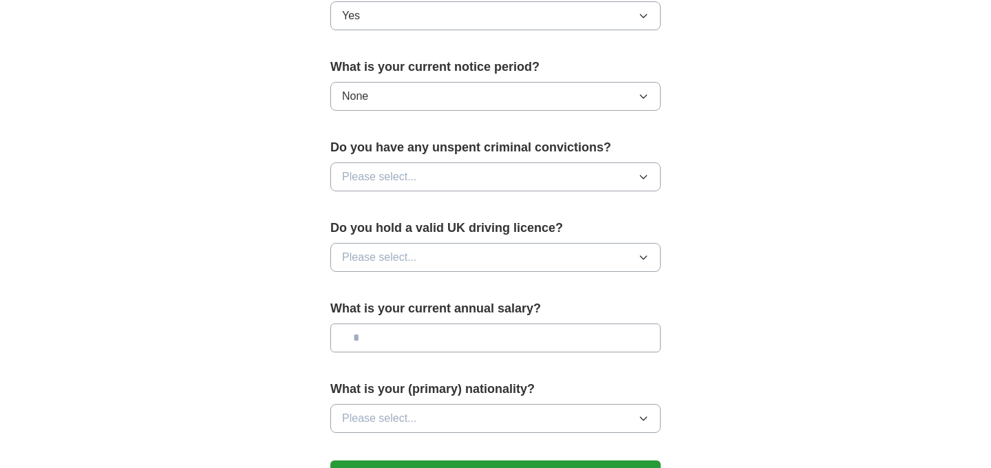
scroll to position [767, 0]
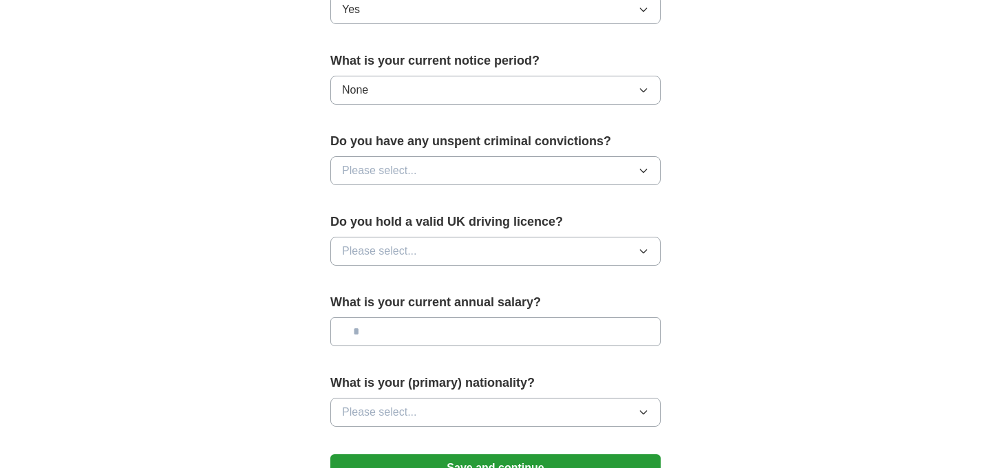
click at [615, 178] on button "Please select..." at bounding box center [495, 170] width 330 height 29
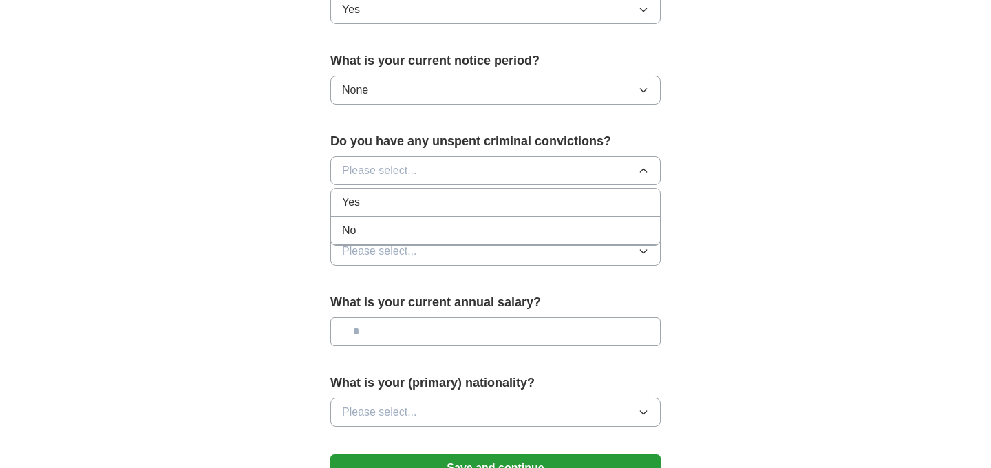
click at [461, 226] on div "No" at bounding box center [495, 230] width 307 height 17
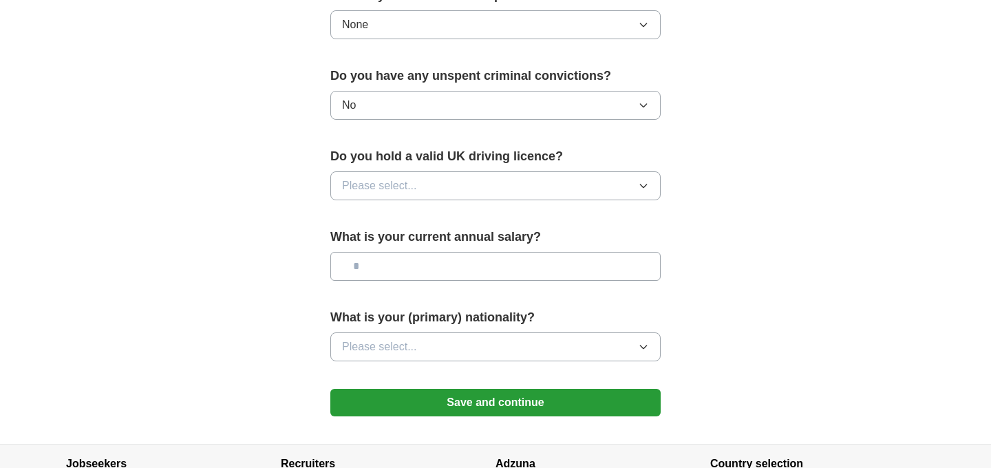
scroll to position [848, 0]
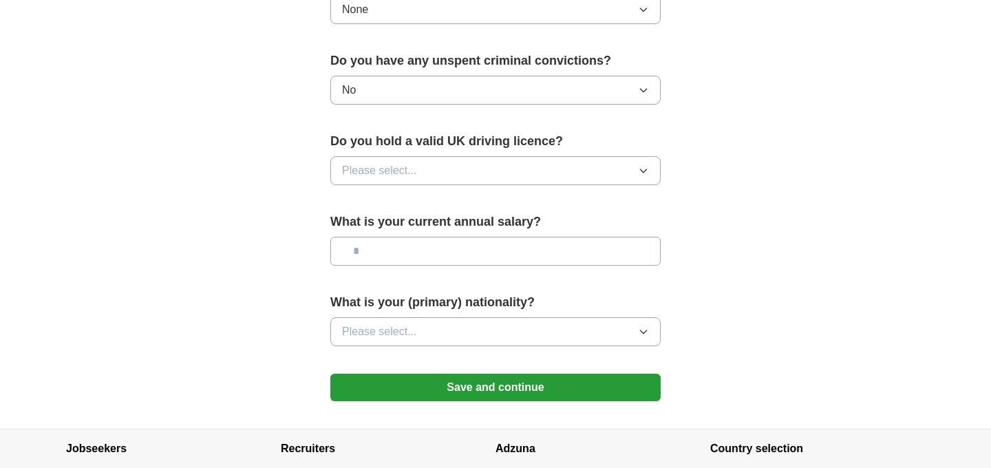
click at [488, 166] on button "Please select..." at bounding box center [495, 170] width 330 height 29
click at [417, 224] on div "No" at bounding box center [495, 230] width 307 height 17
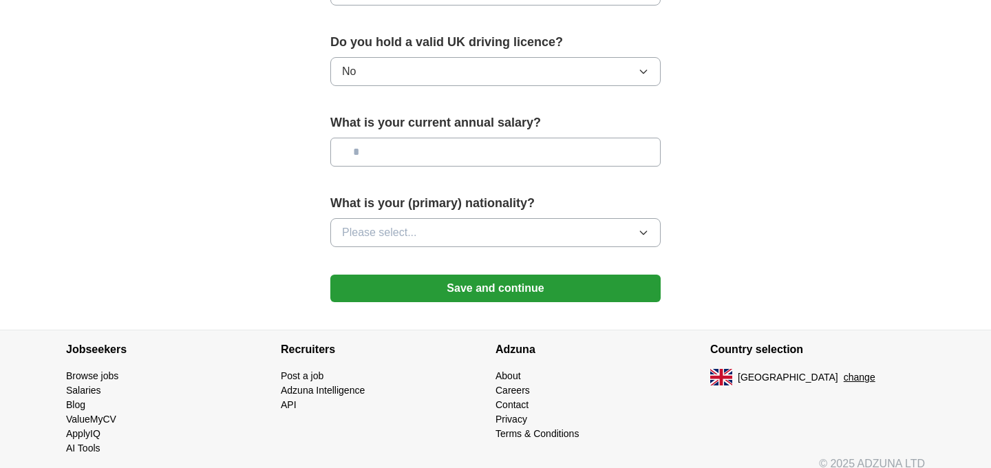
scroll to position [948, 0]
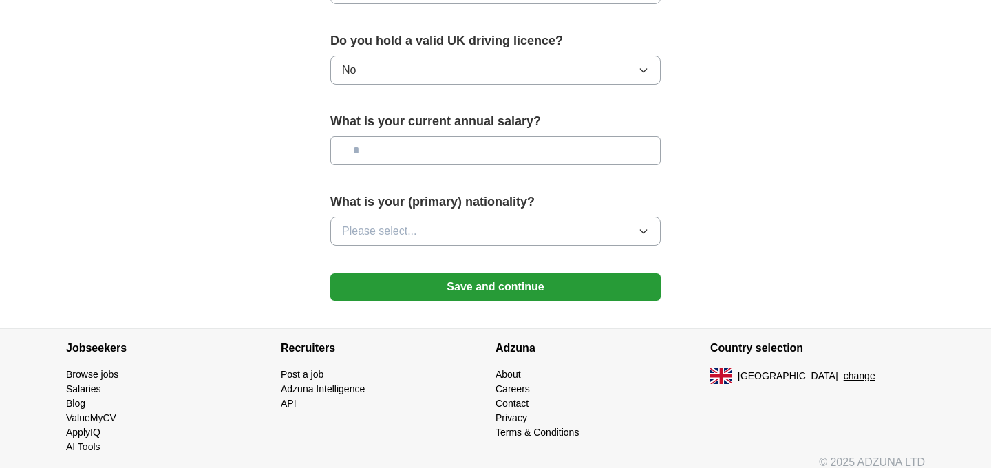
click at [440, 160] on input "text" at bounding box center [495, 150] width 330 height 29
click at [443, 228] on button "Please select..." at bounding box center [495, 231] width 330 height 29
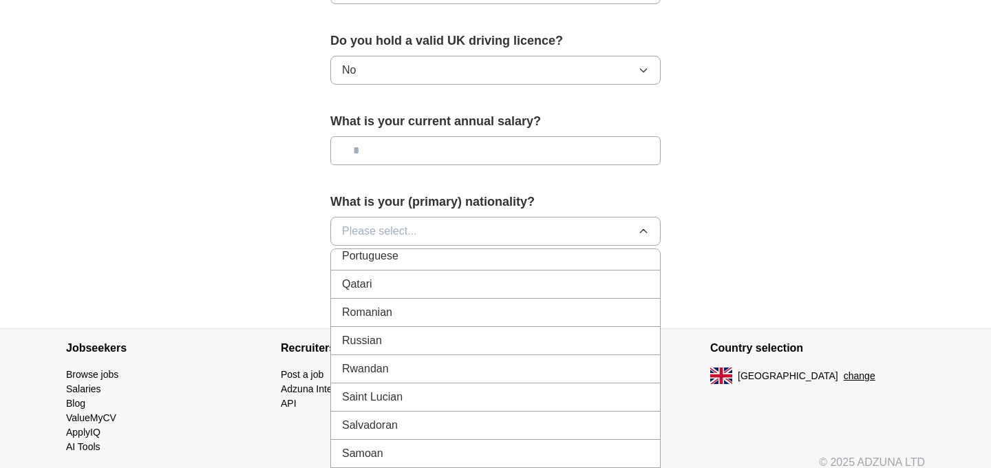
scroll to position [4033, 0]
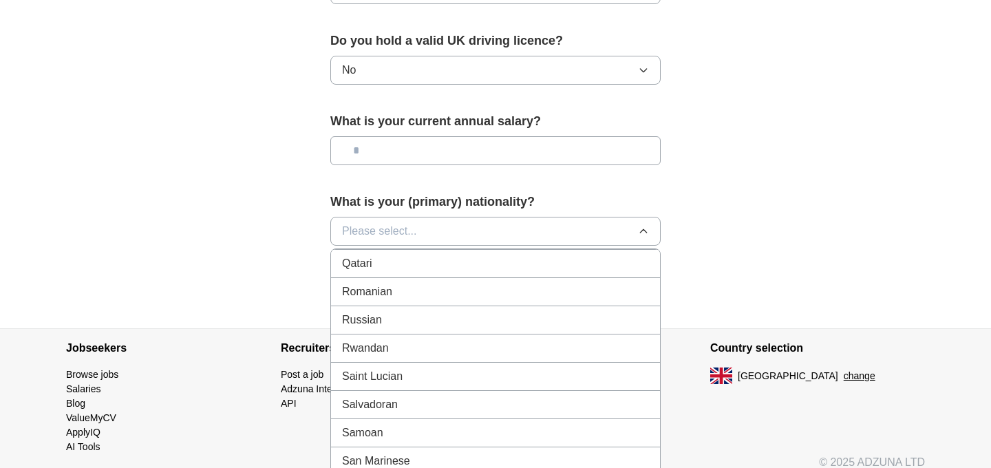
click at [389, 404] on span "Salvadoran" at bounding box center [370, 404] width 56 height 17
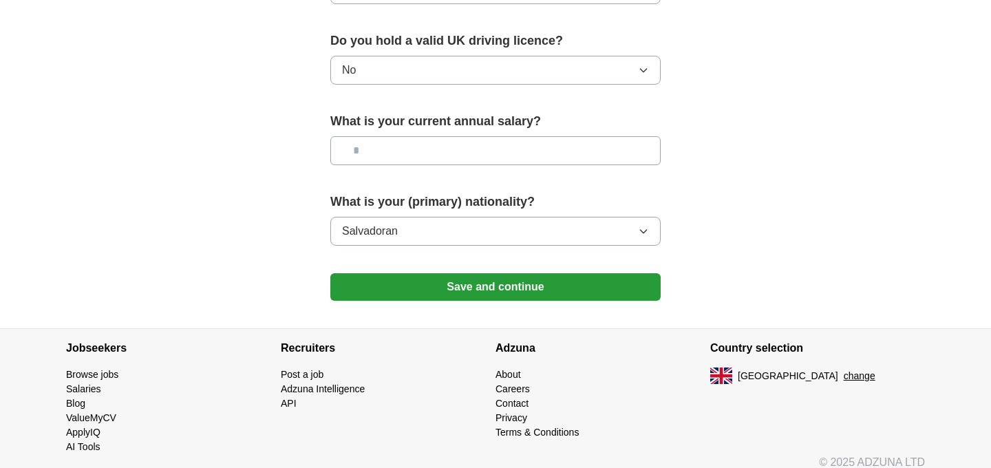
click at [360, 159] on input "text" at bounding box center [495, 150] width 330 height 29
type input "**"
drag, startPoint x: 397, startPoint y: 153, endPoint x: 274, endPoint y: 155, distance: 123.2
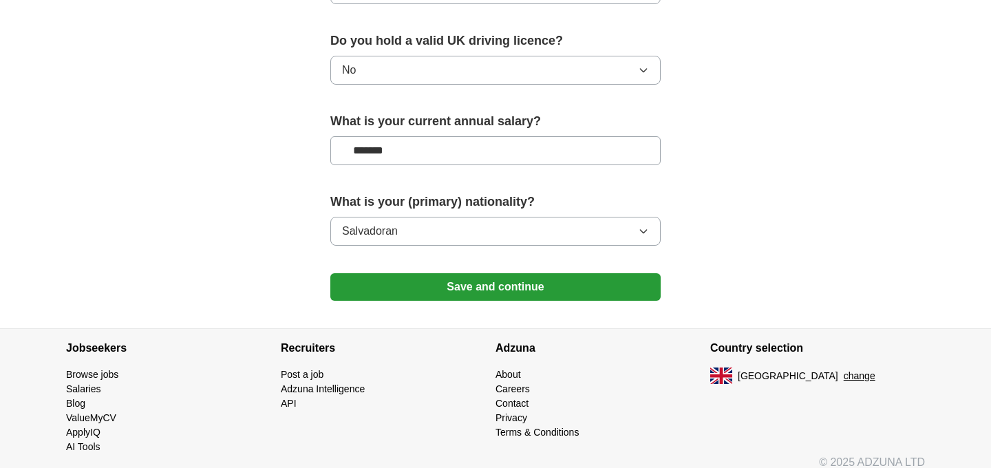
type input "*******"
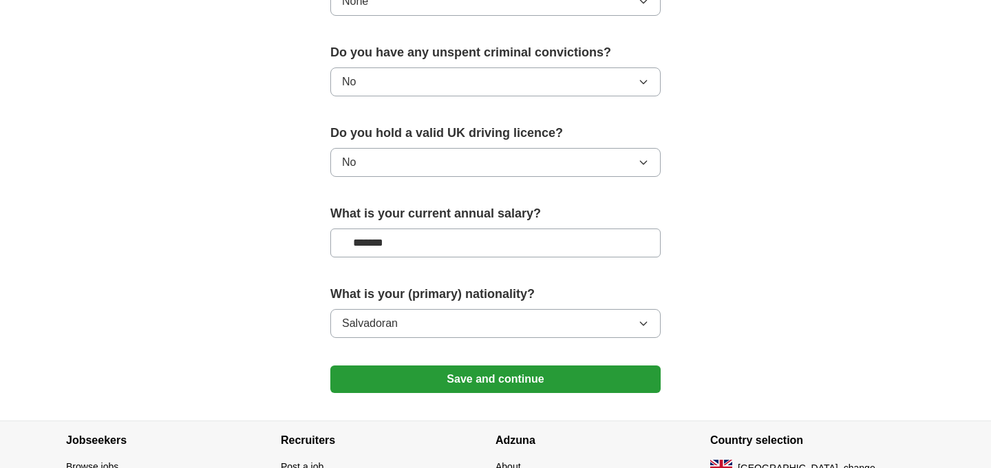
scroll to position [962, 0]
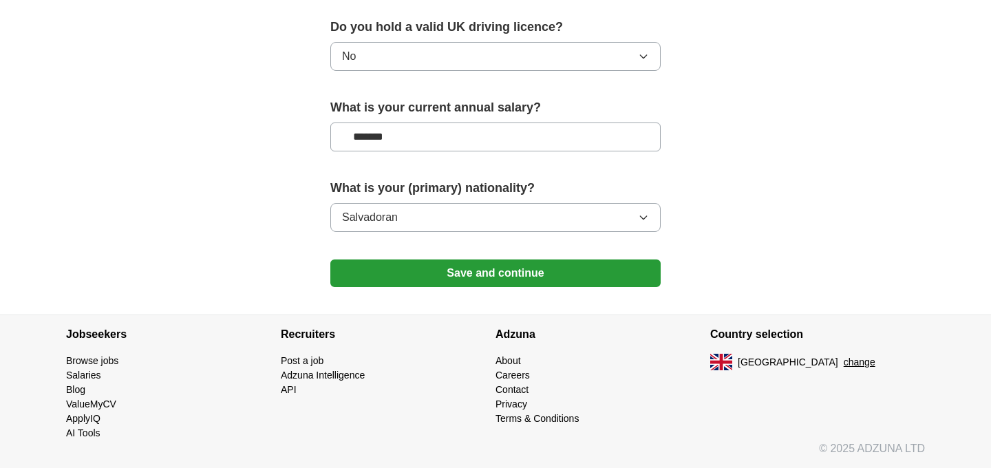
click at [488, 279] on button "Save and continue" at bounding box center [495, 273] width 330 height 28
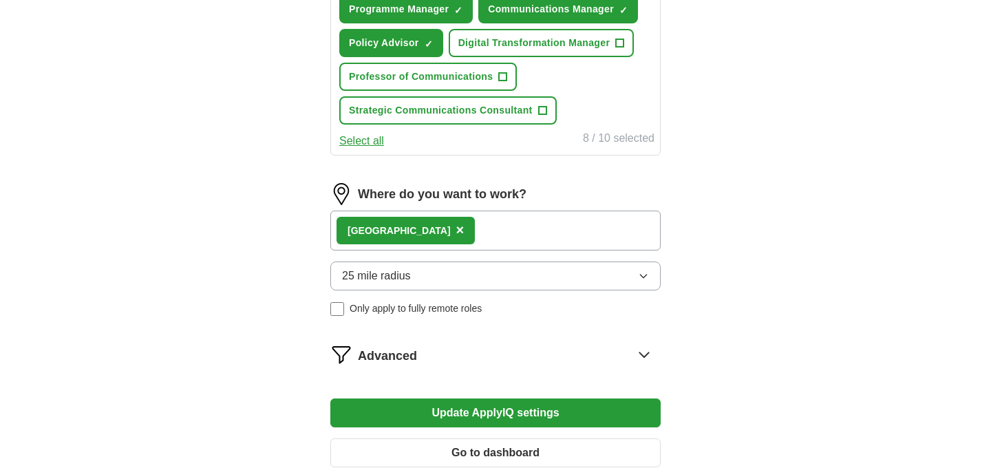
scroll to position [836, 0]
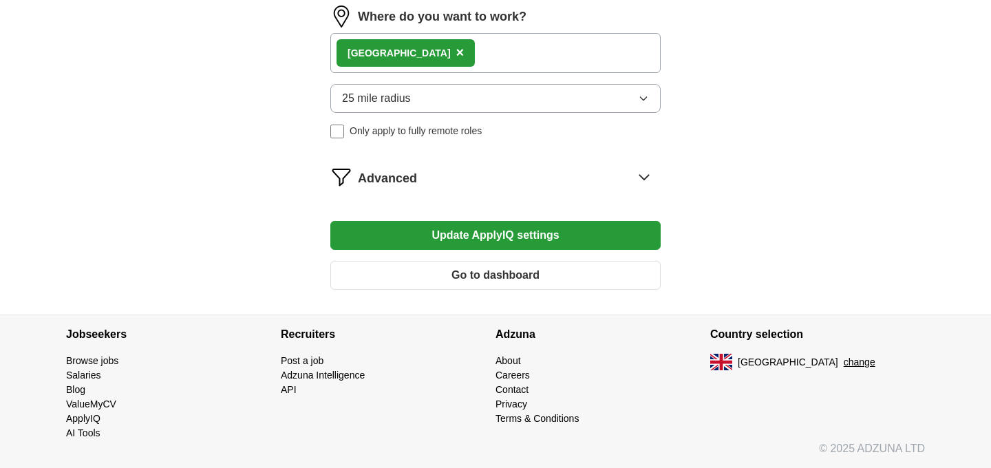
click at [488, 283] on button "Go to dashboard" at bounding box center [495, 275] width 330 height 29
